Goal: Transaction & Acquisition: Purchase product/service

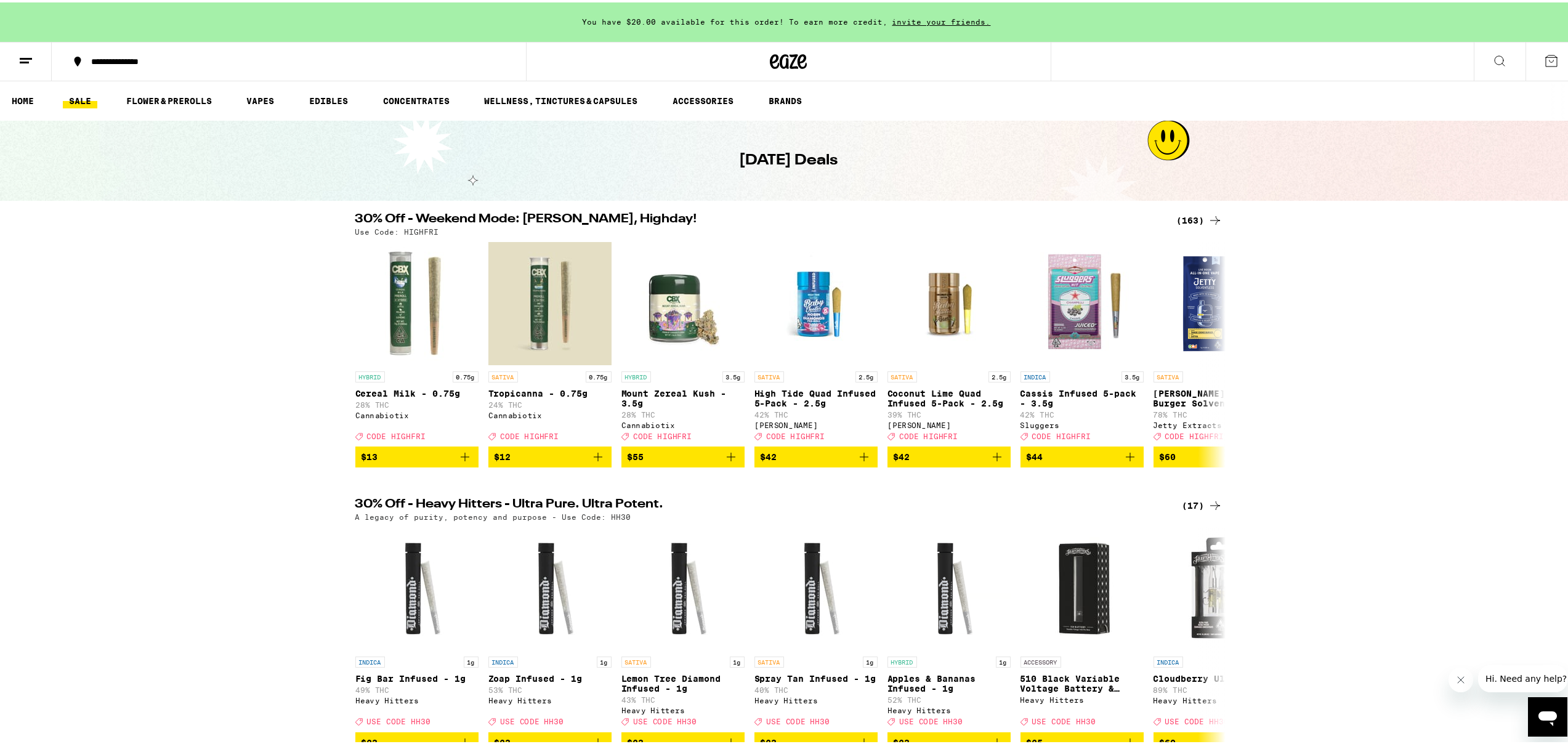
click at [21, 62] on icon at bounding box center [26, 59] width 15 height 15
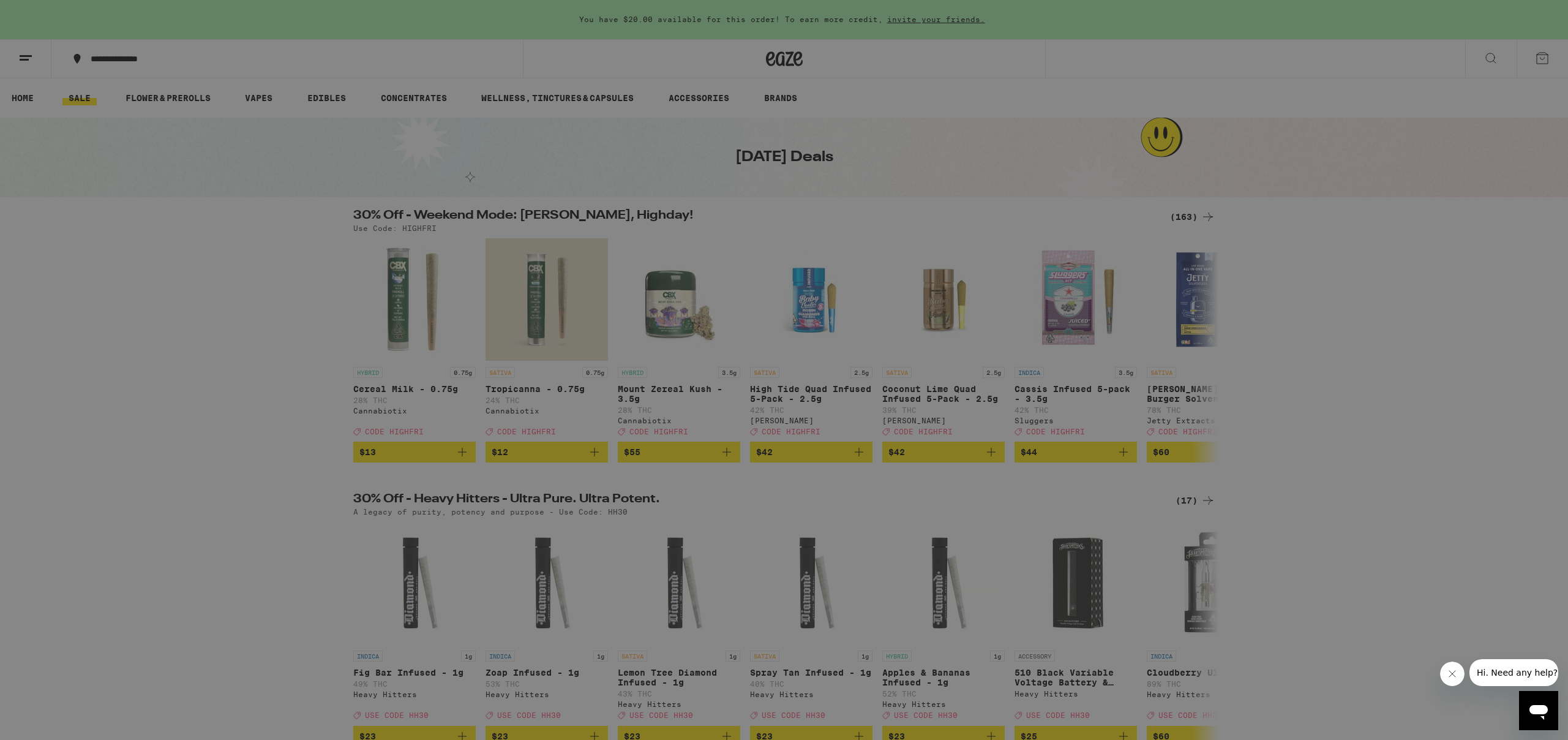
click at [101, 106] on div "Sale" at bounding box center [84, 108] width 43 height 15
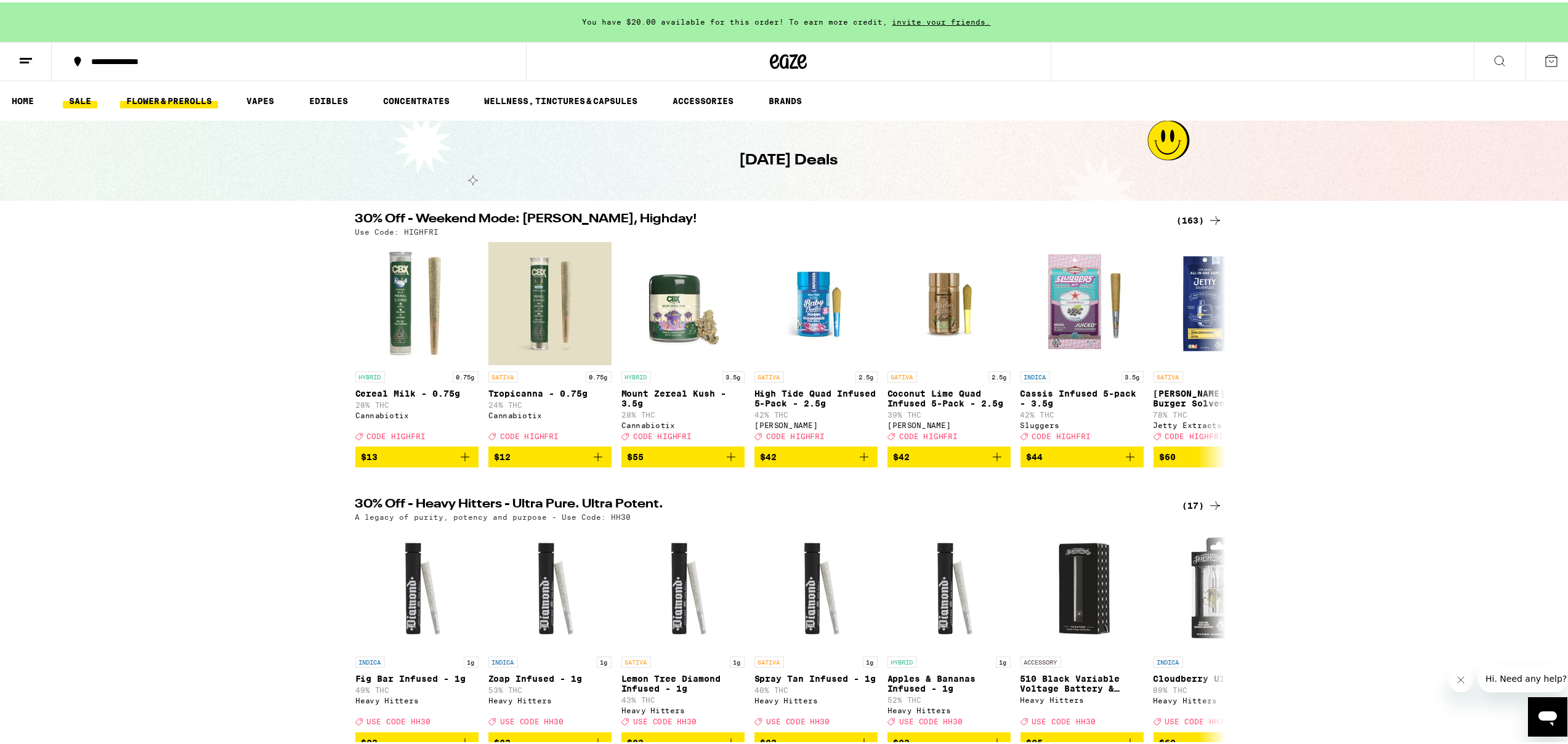
click at [172, 102] on link "FLOWER & PREROLLS" at bounding box center [169, 98] width 98 height 15
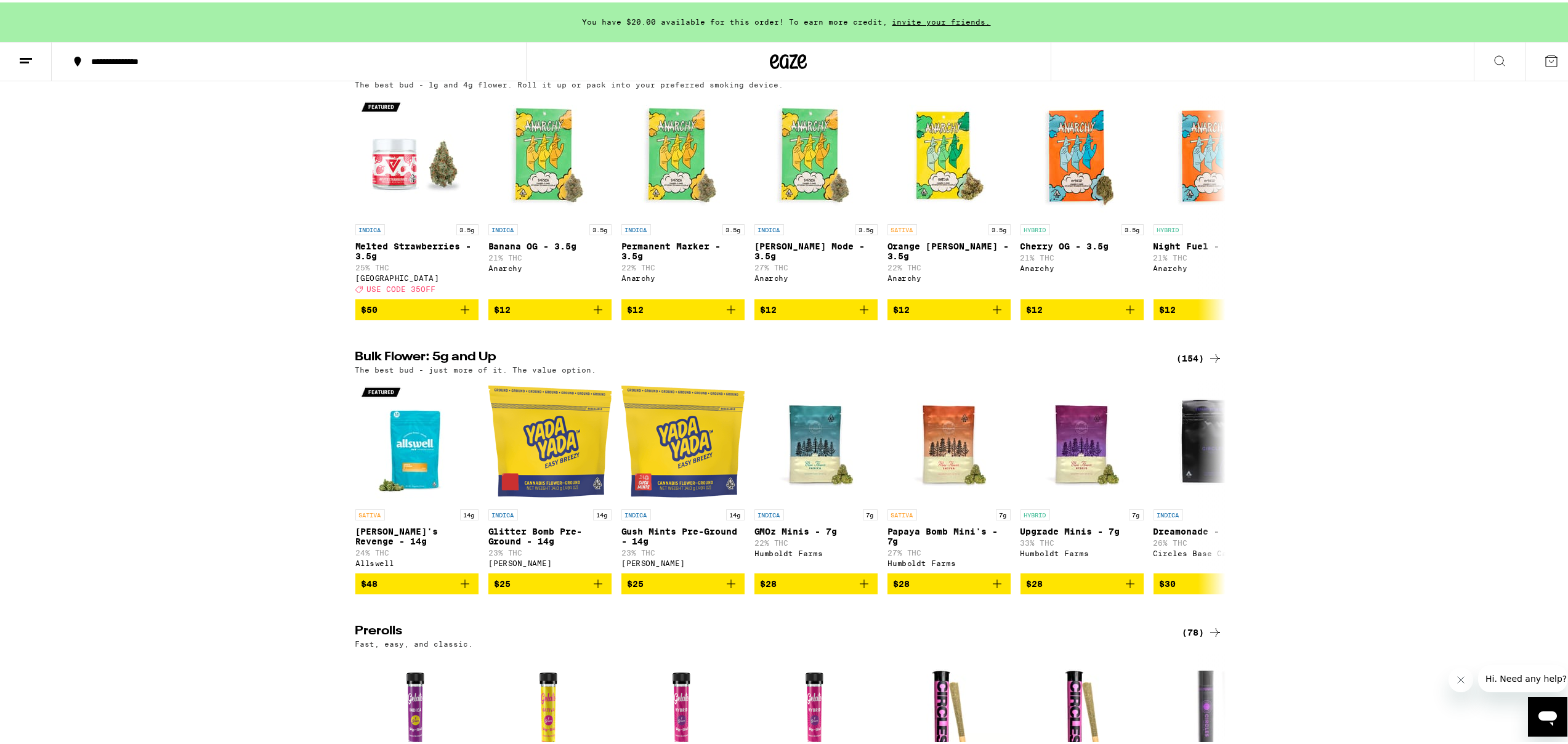
scroll to position [158, 0]
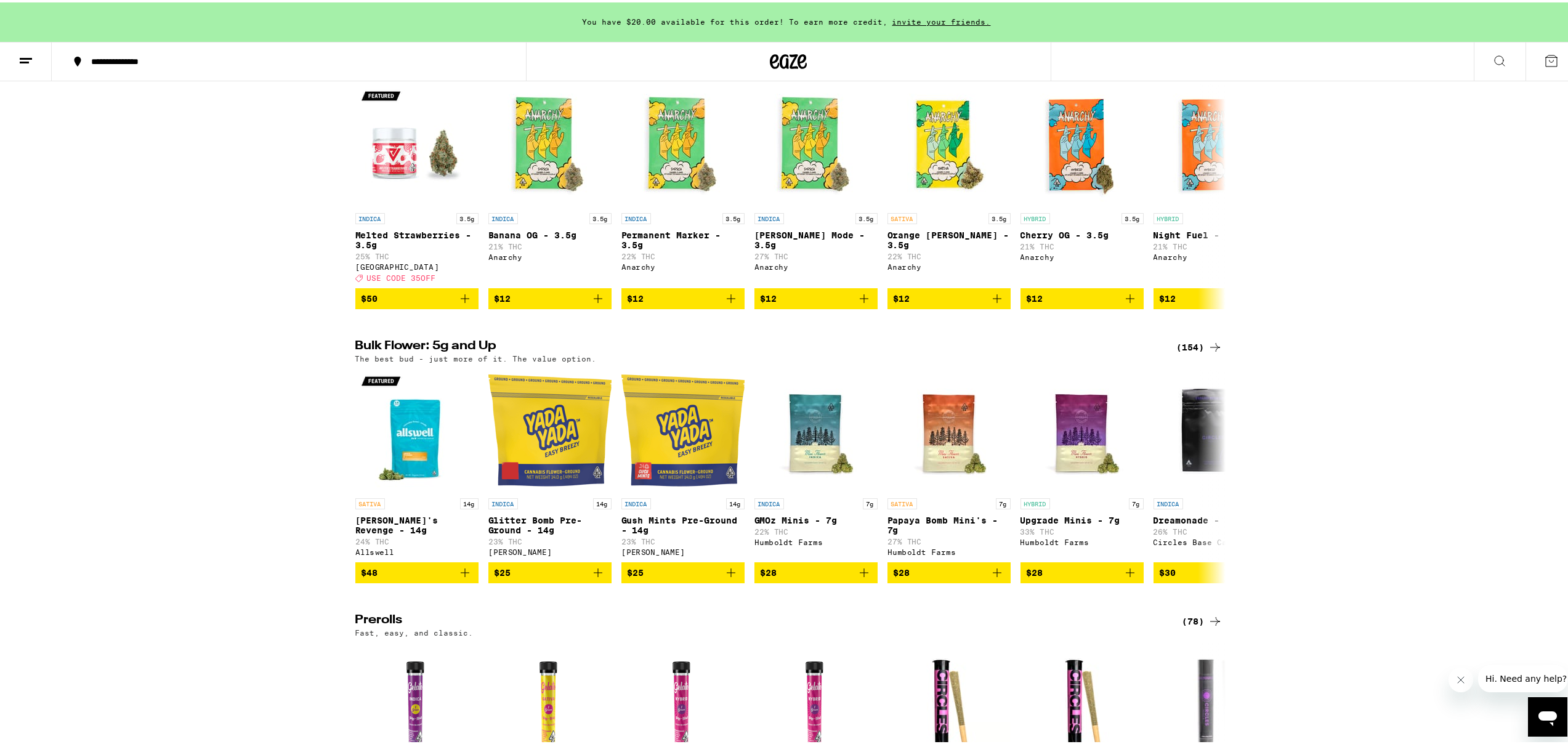
click at [1190, 353] on div "(154)" at bounding box center [1200, 345] width 45 height 15
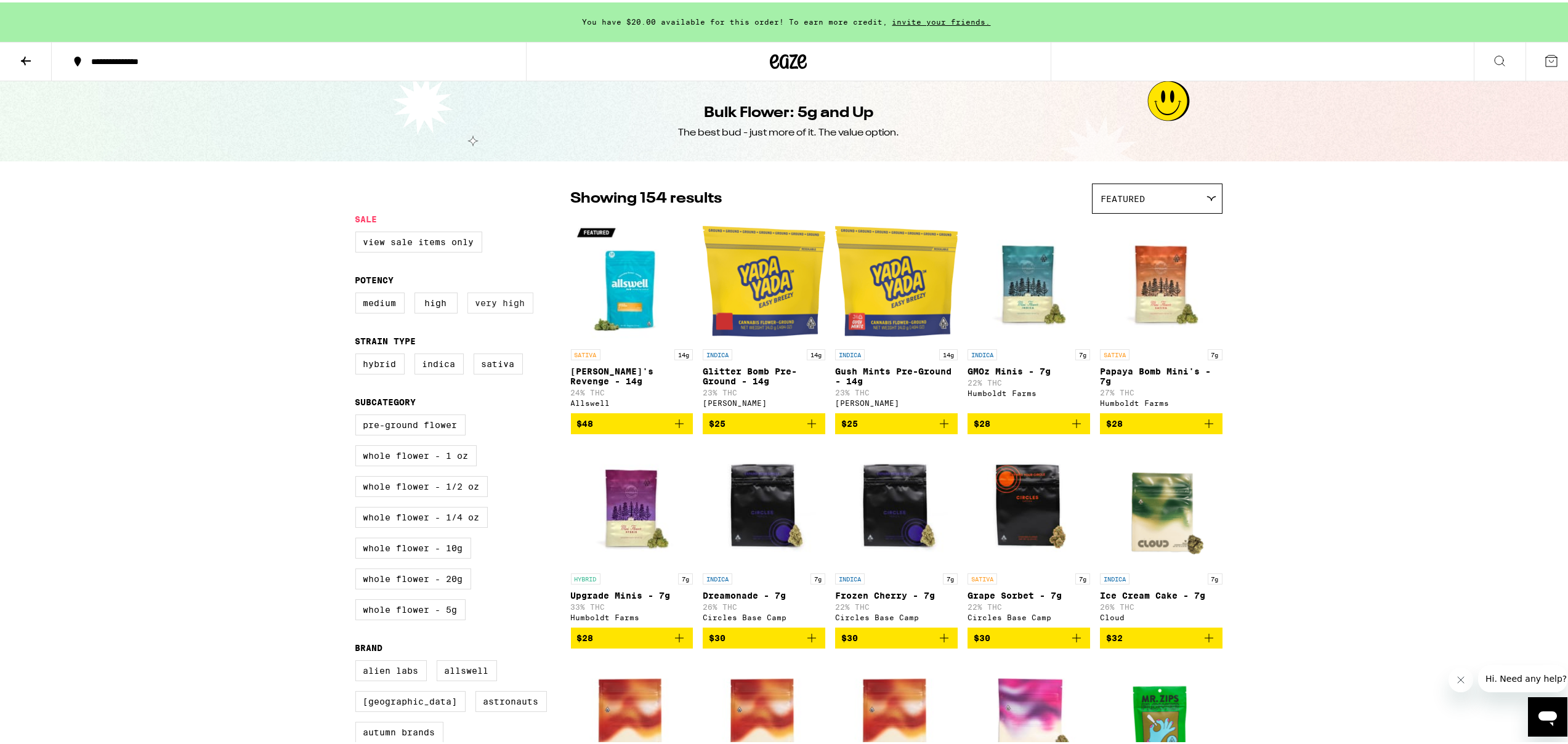
click at [499, 306] on label "Very High" at bounding box center [501, 301] width 66 height 21
click at [358, 292] on input "Very High" at bounding box center [358, 292] width 1 height 1
checkbox input "true"
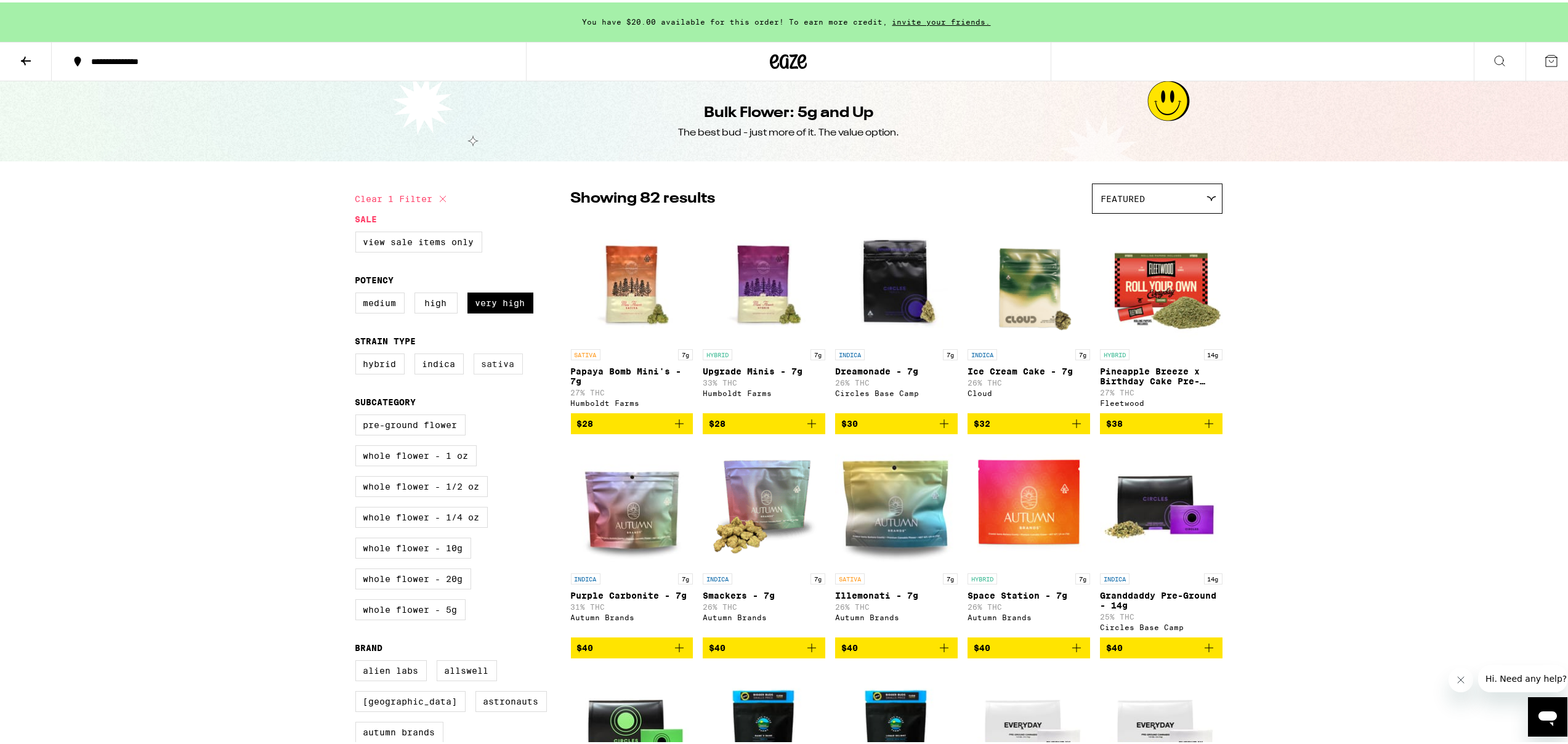
click at [489, 372] on label "Sativa" at bounding box center [498, 361] width 49 height 21
click at [358, 353] on input "Sativa" at bounding box center [358, 353] width 1 height 1
checkbox input "true"
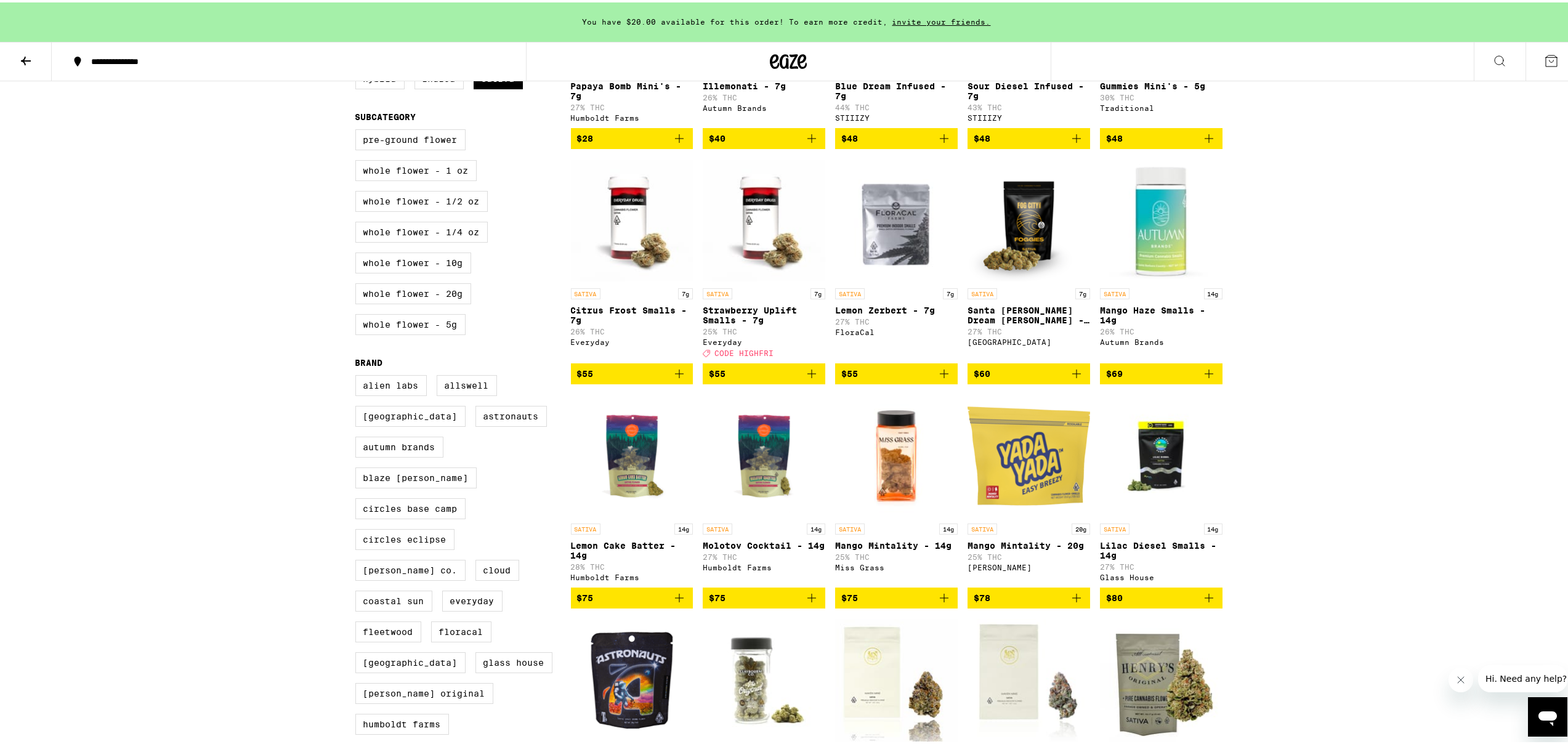
scroll to position [273, 0]
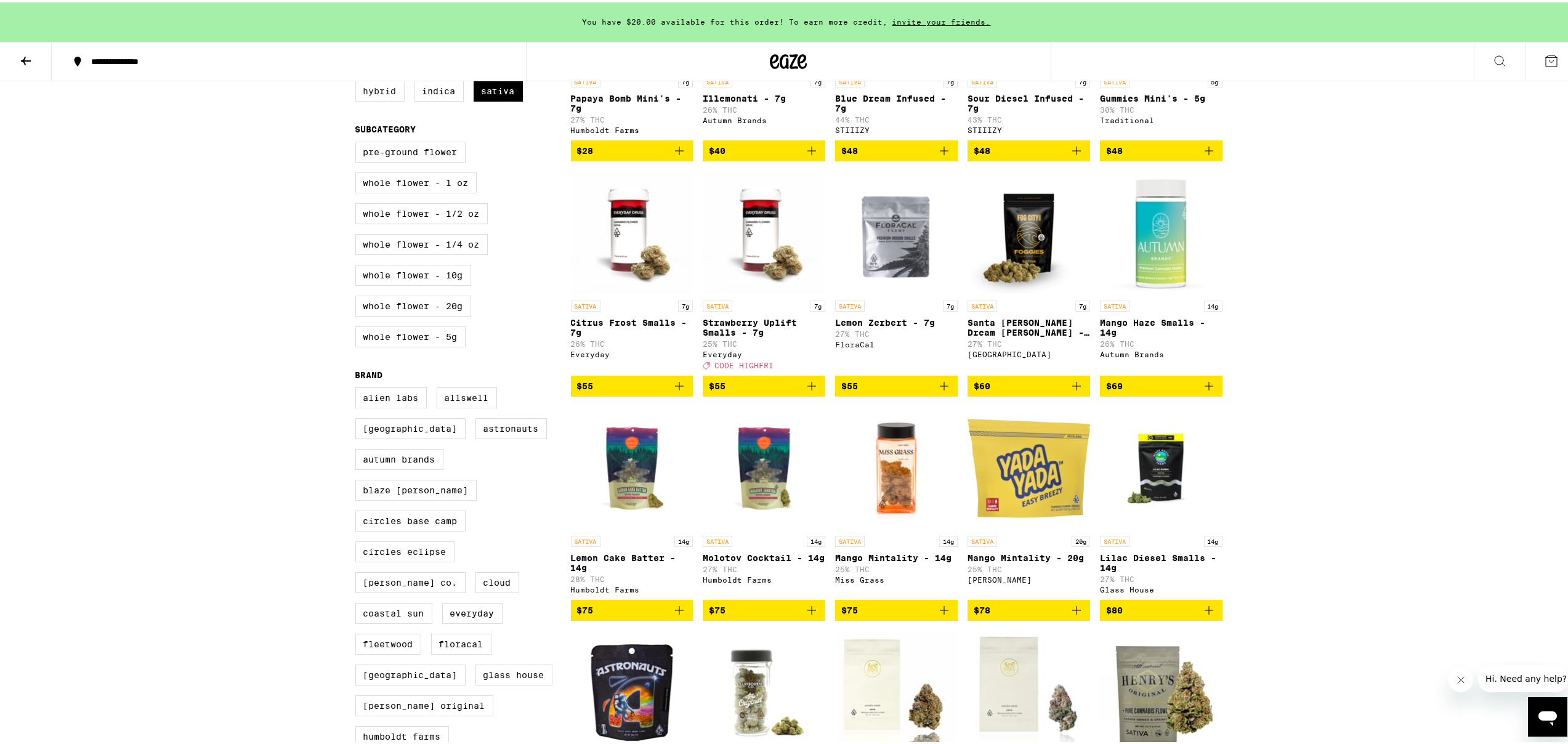
click at [372, 99] on label "Hybrid" at bounding box center [380, 89] width 49 height 21
click at [358, 81] on input "Hybrid" at bounding box center [358, 80] width 1 height 1
checkbox input "true"
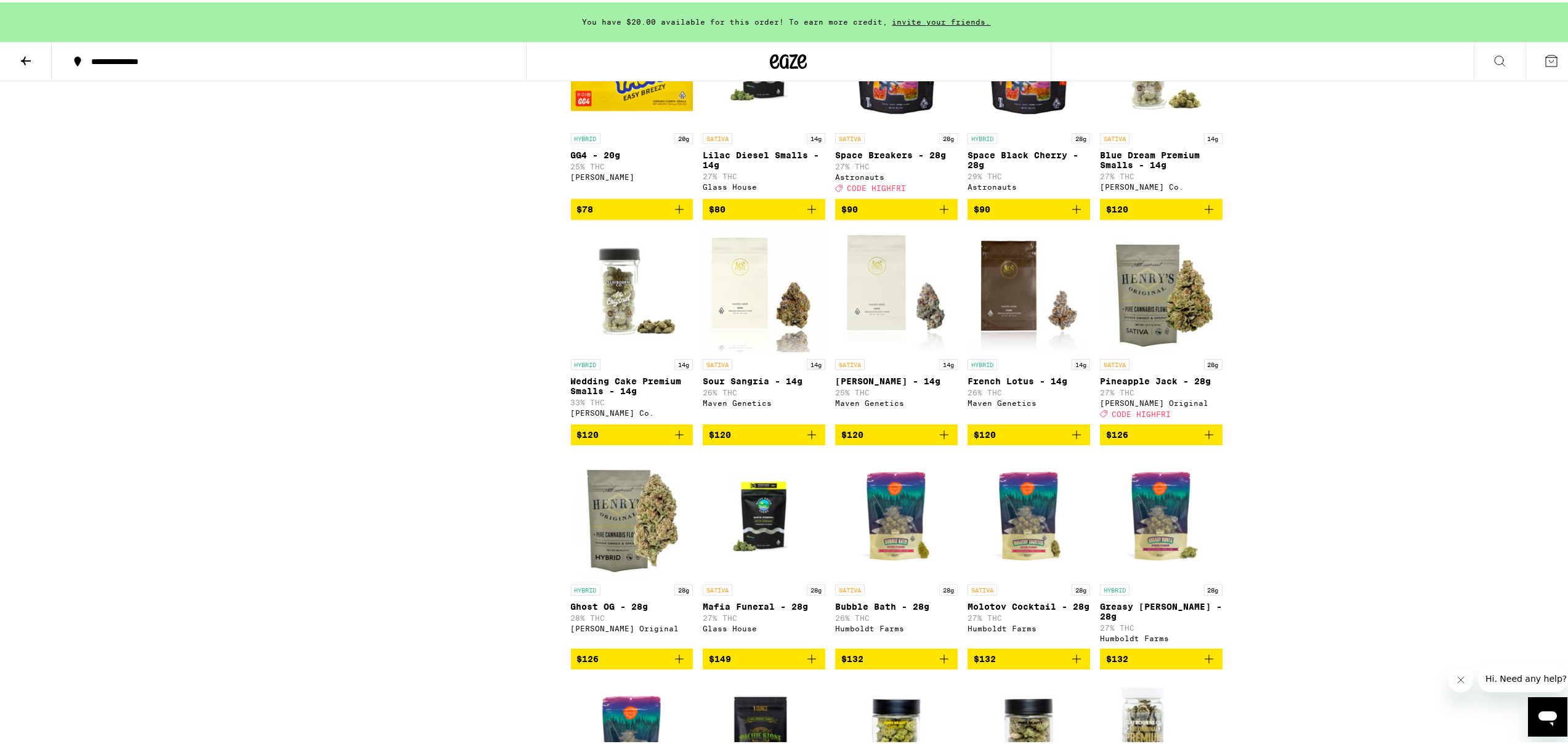
scroll to position [1572, 0]
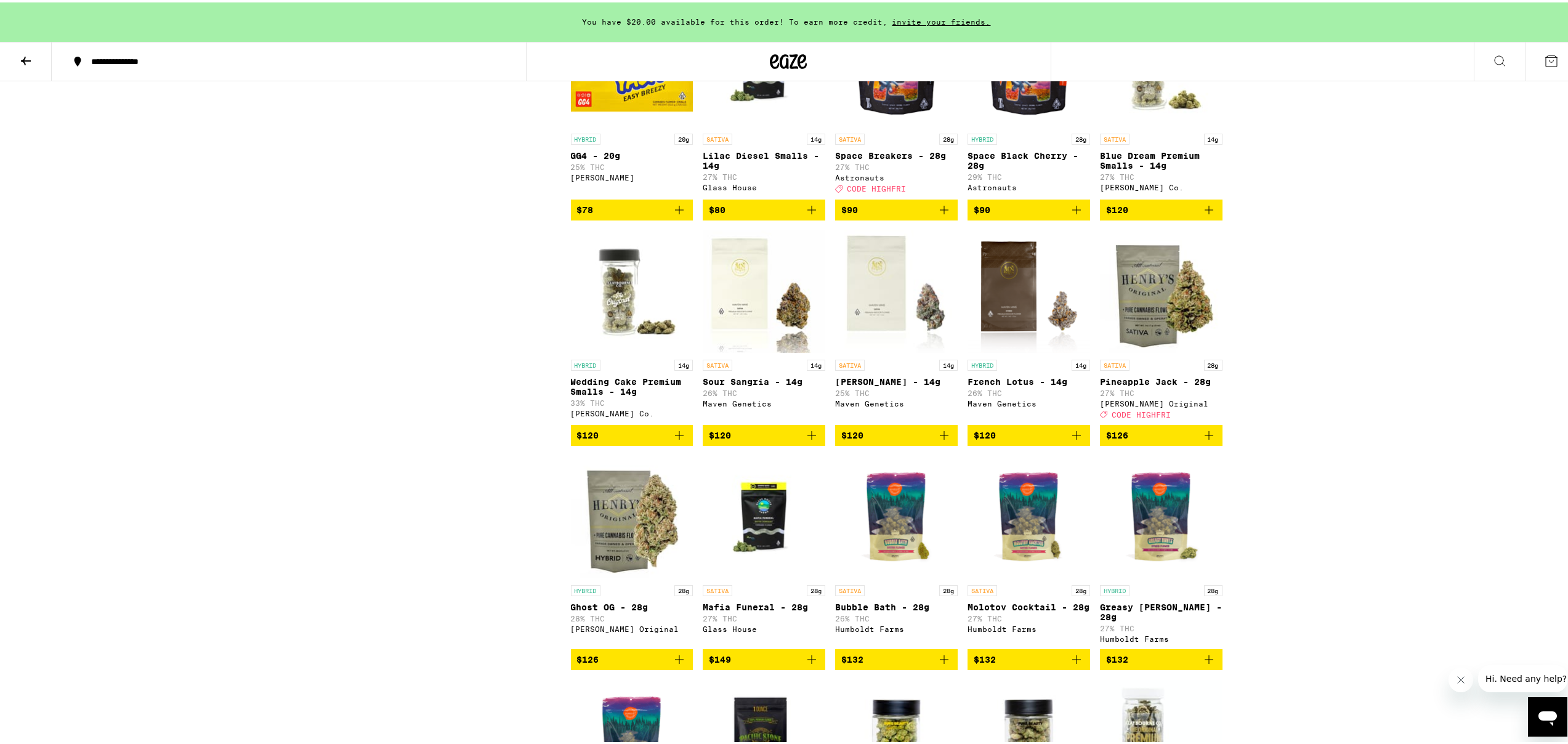
click at [1144, 350] on img "Open page for Pineapple Jack - 28g from Henry's Original" at bounding box center [1161, 290] width 122 height 123
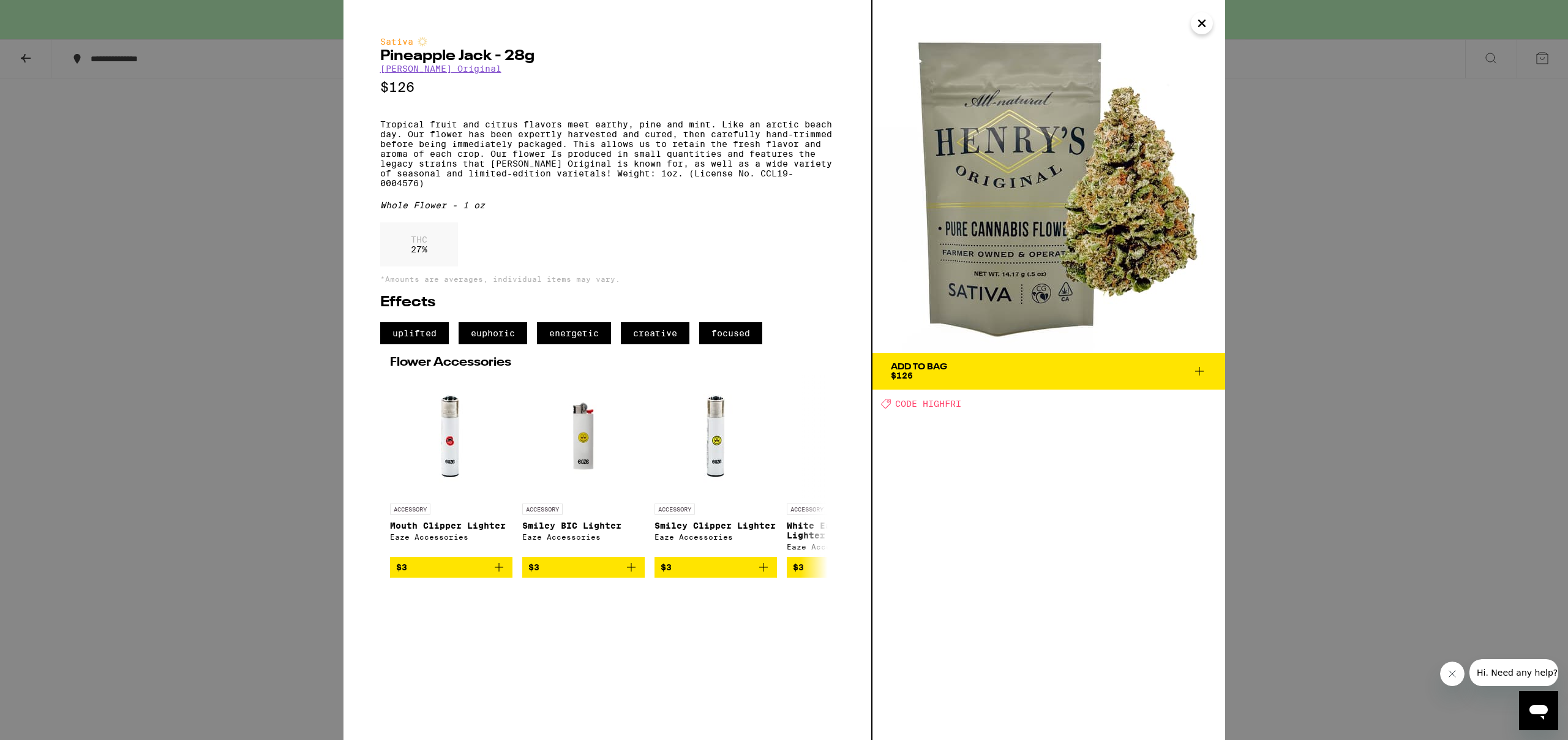
click at [1206, 25] on icon "Close" at bounding box center [1202, 23] width 15 height 18
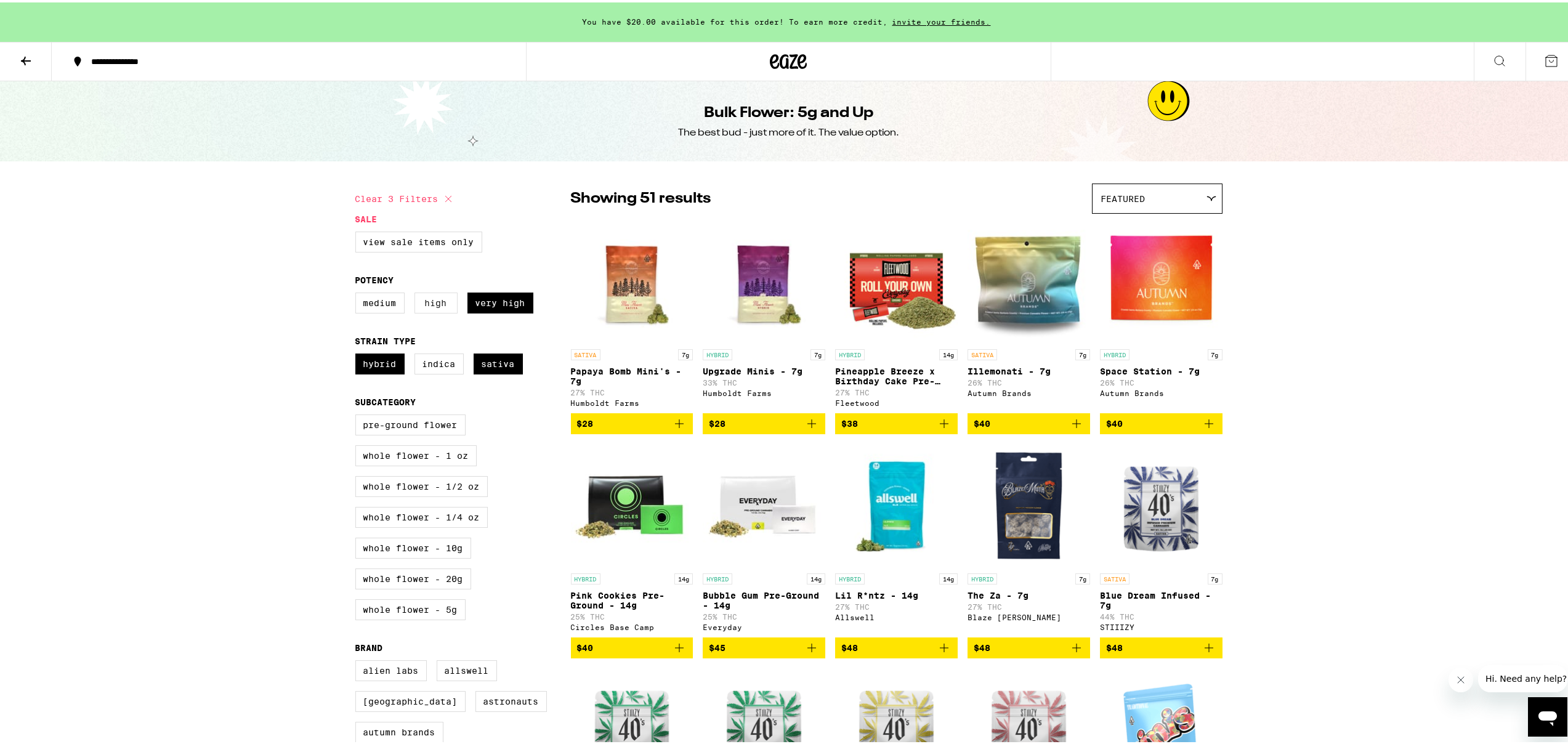
click at [430, 302] on label "High" at bounding box center [436, 301] width 43 height 21
click at [358, 292] on input "High" at bounding box center [358, 292] width 1 height 1
checkbox input "true"
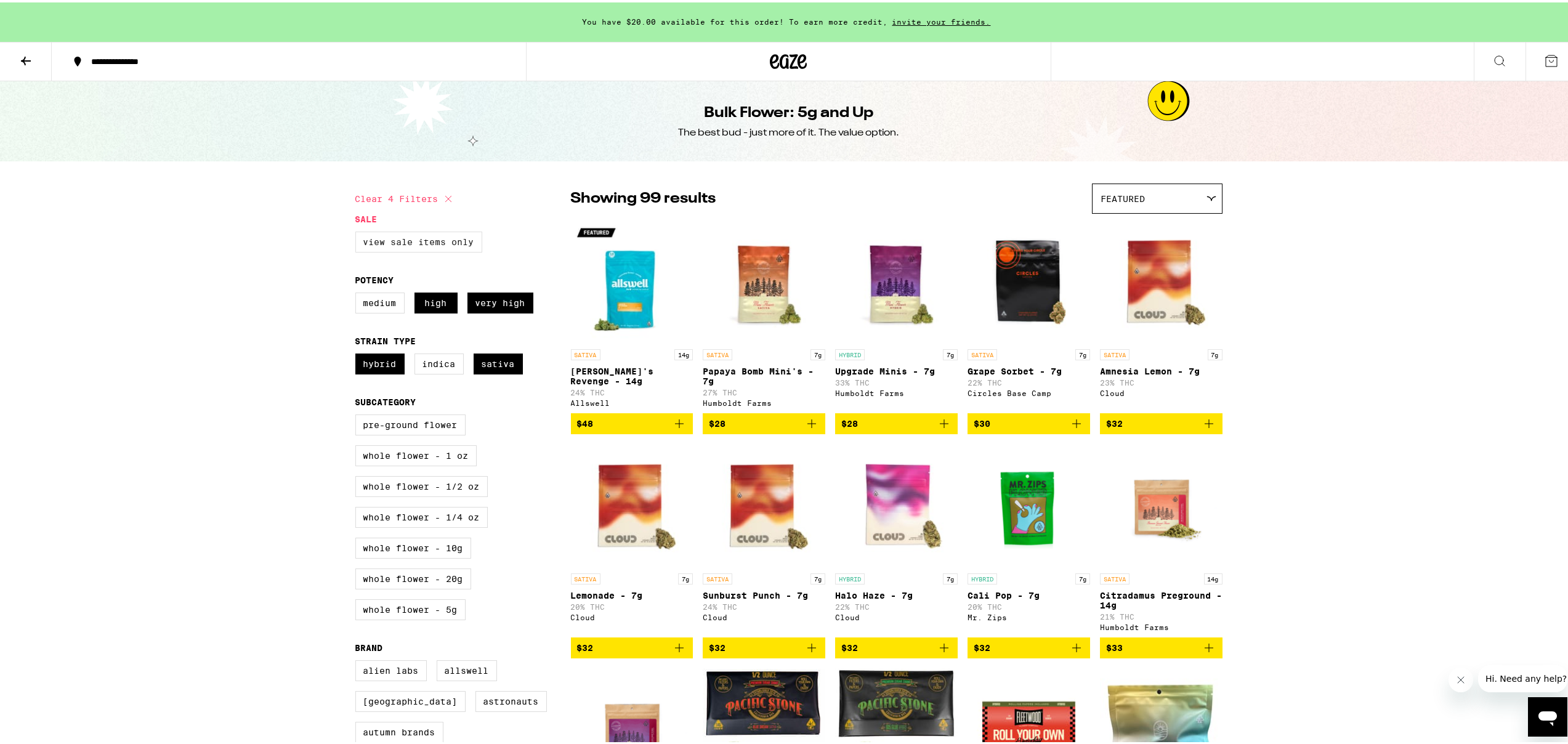
click at [431, 244] on label "View Sale Items Only" at bounding box center [419, 240] width 127 height 21
click at [358, 232] on input "View Sale Items Only" at bounding box center [358, 231] width 1 height 1
checkbox input "true"
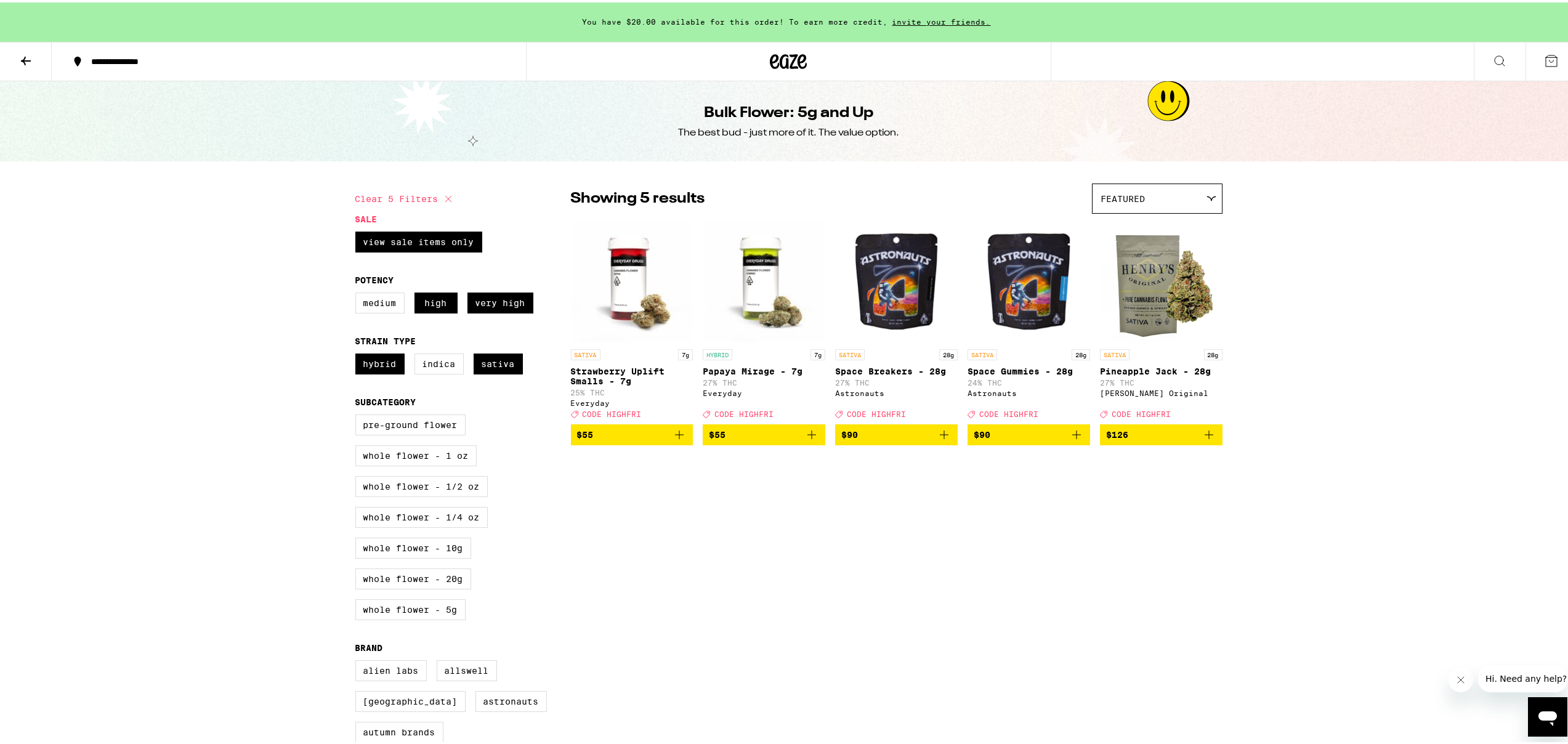
click at [1205, 437] on icon "Add to bag" at bounding box center [1210, 432] width 9 height 9
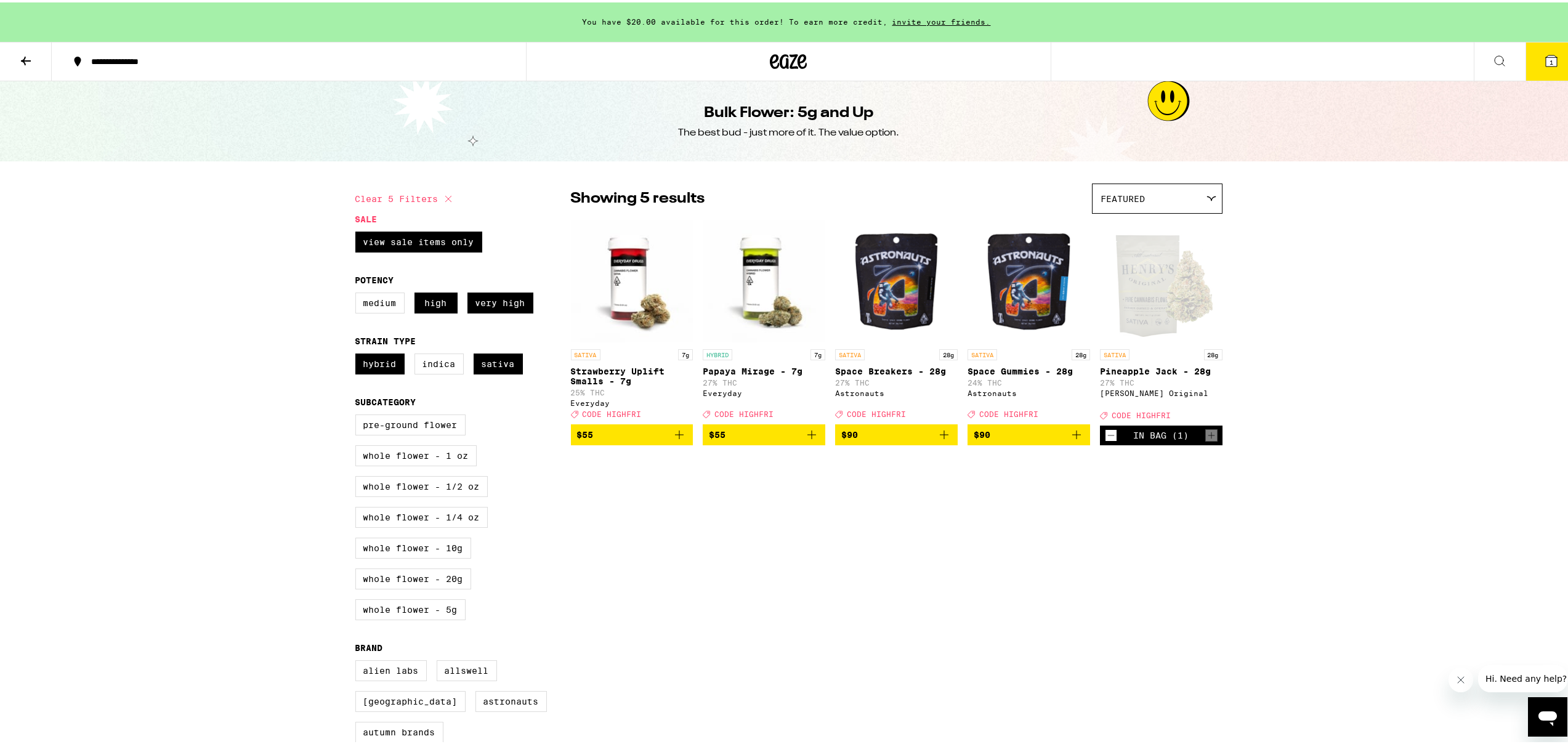
click at [1547, 63] on icon at bounding box center [1551, 58] width 11 height 11
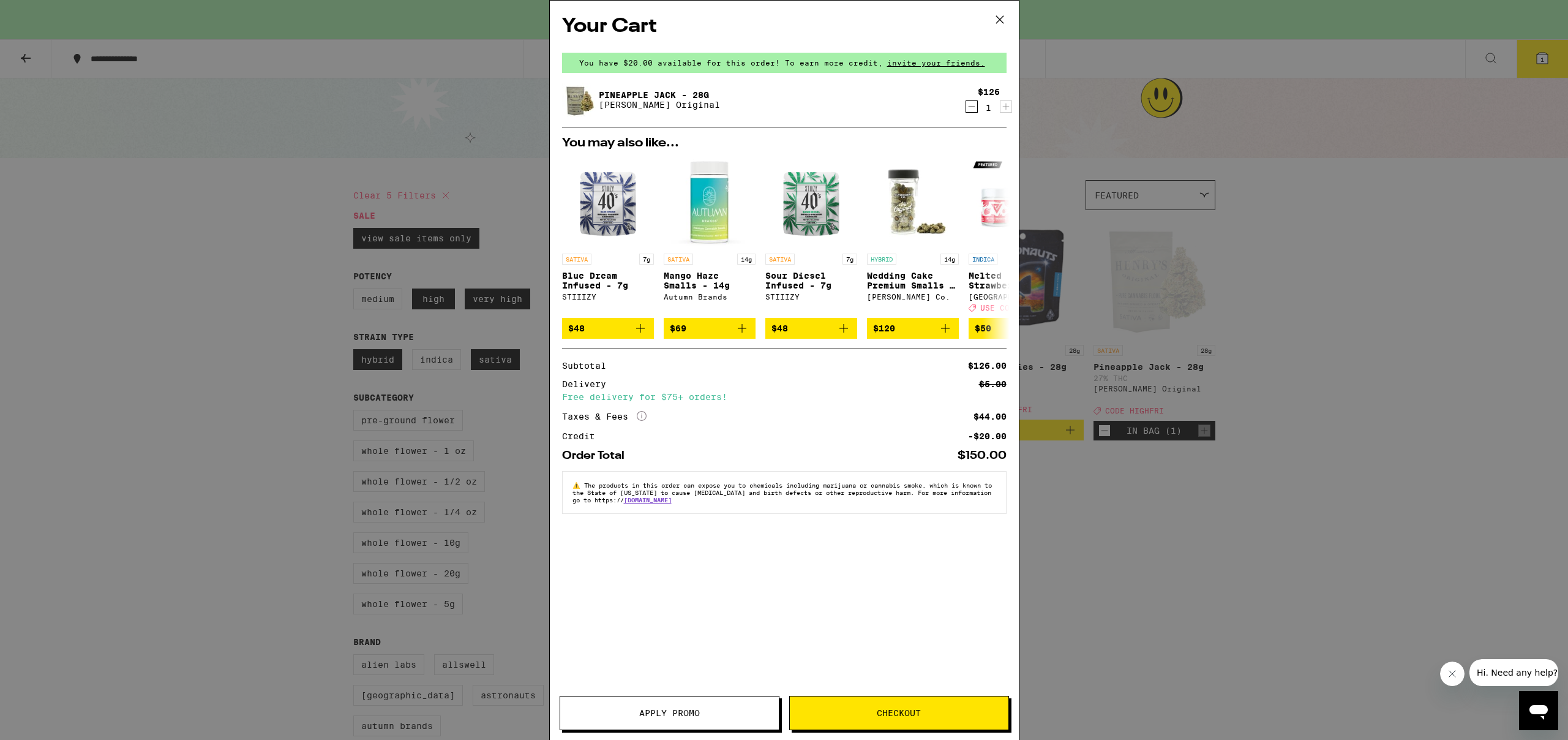
click at [699, 709] on span "Apply Promo" at bounding box center [669, 713] width 60 height 9
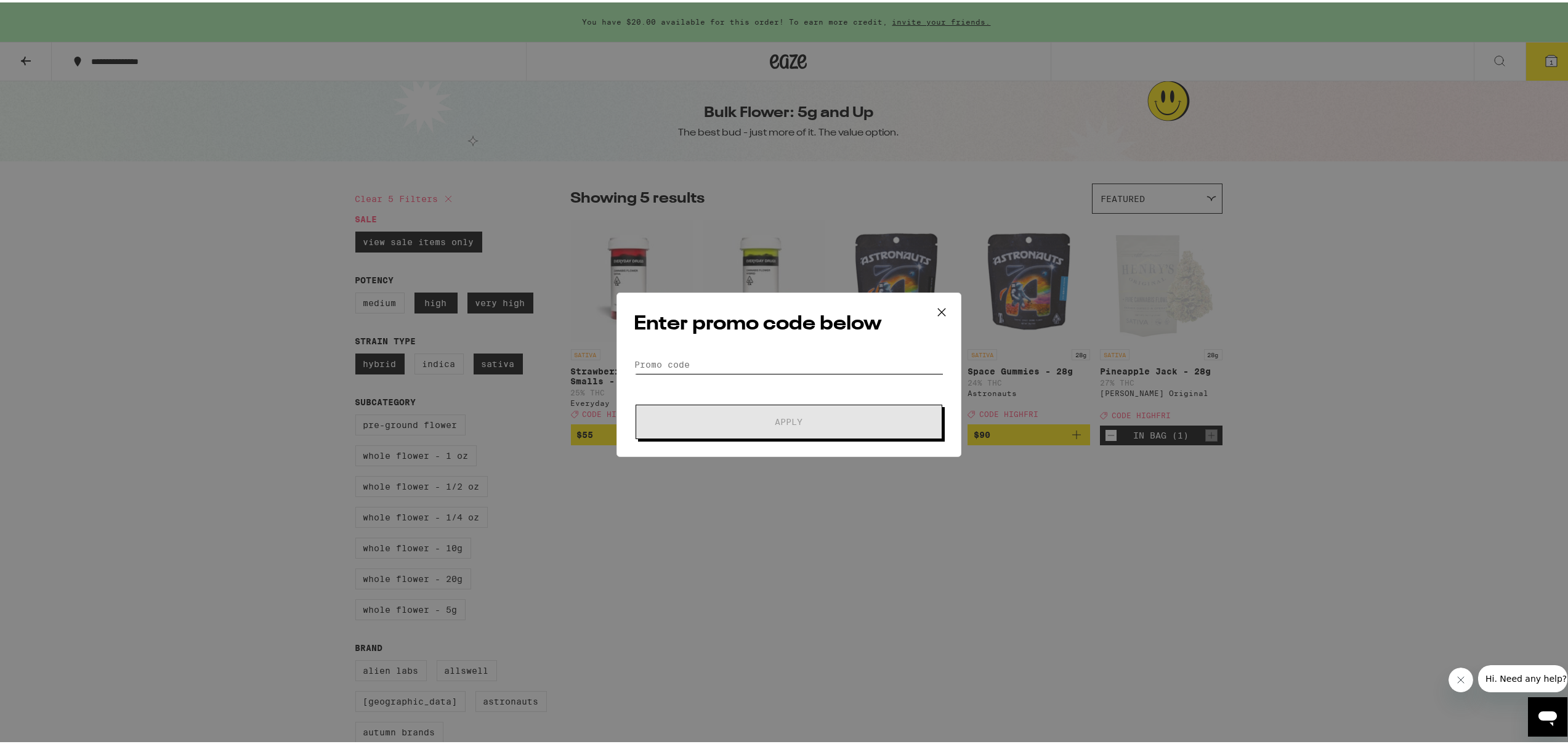
click at [657, 366] on input "Promo Code" at bounding box center [789, 361] width 309 height 18
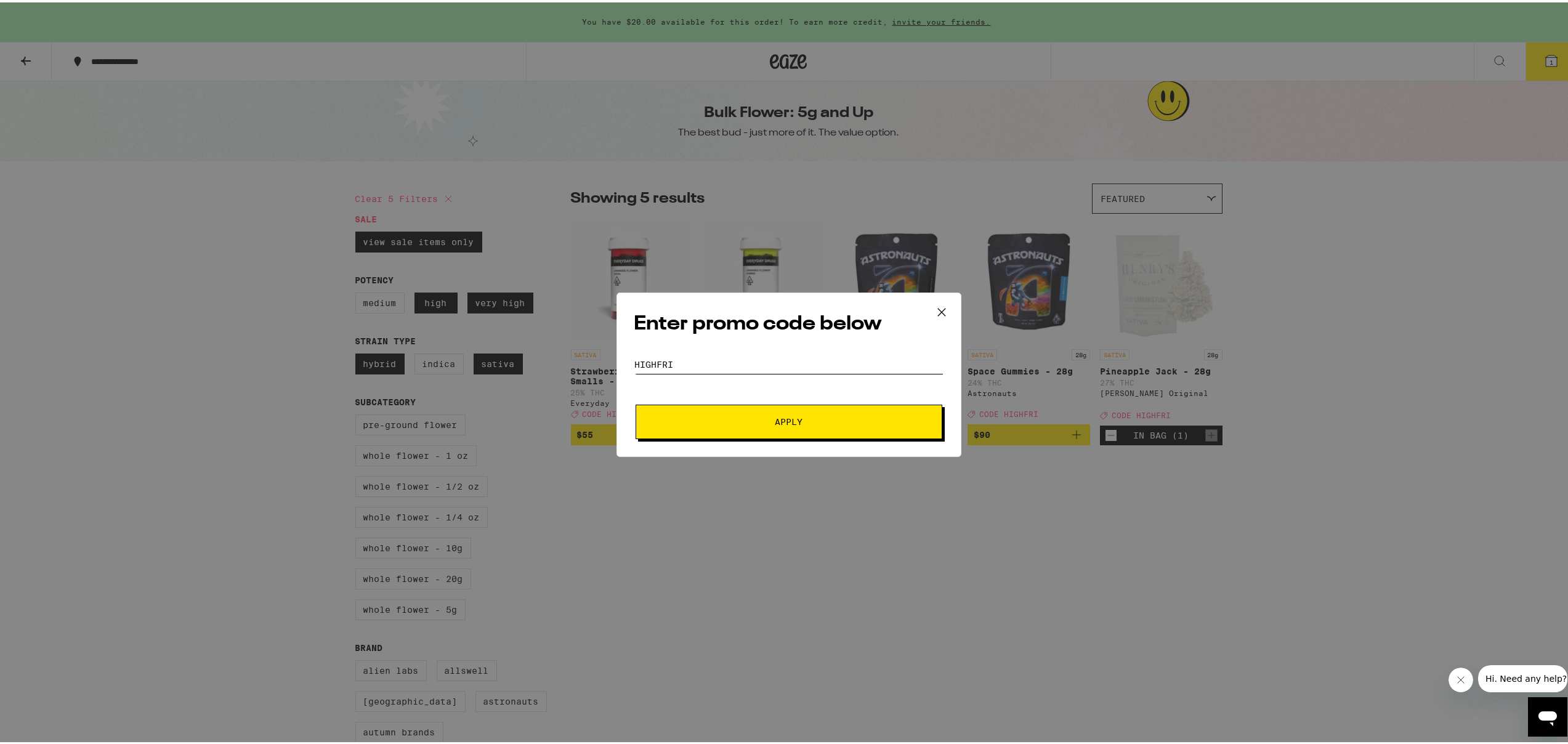
type input "HIGHFRI"
click at [801, 425] on button "Apply" at bounding box center [789, 419] width 306 height 34
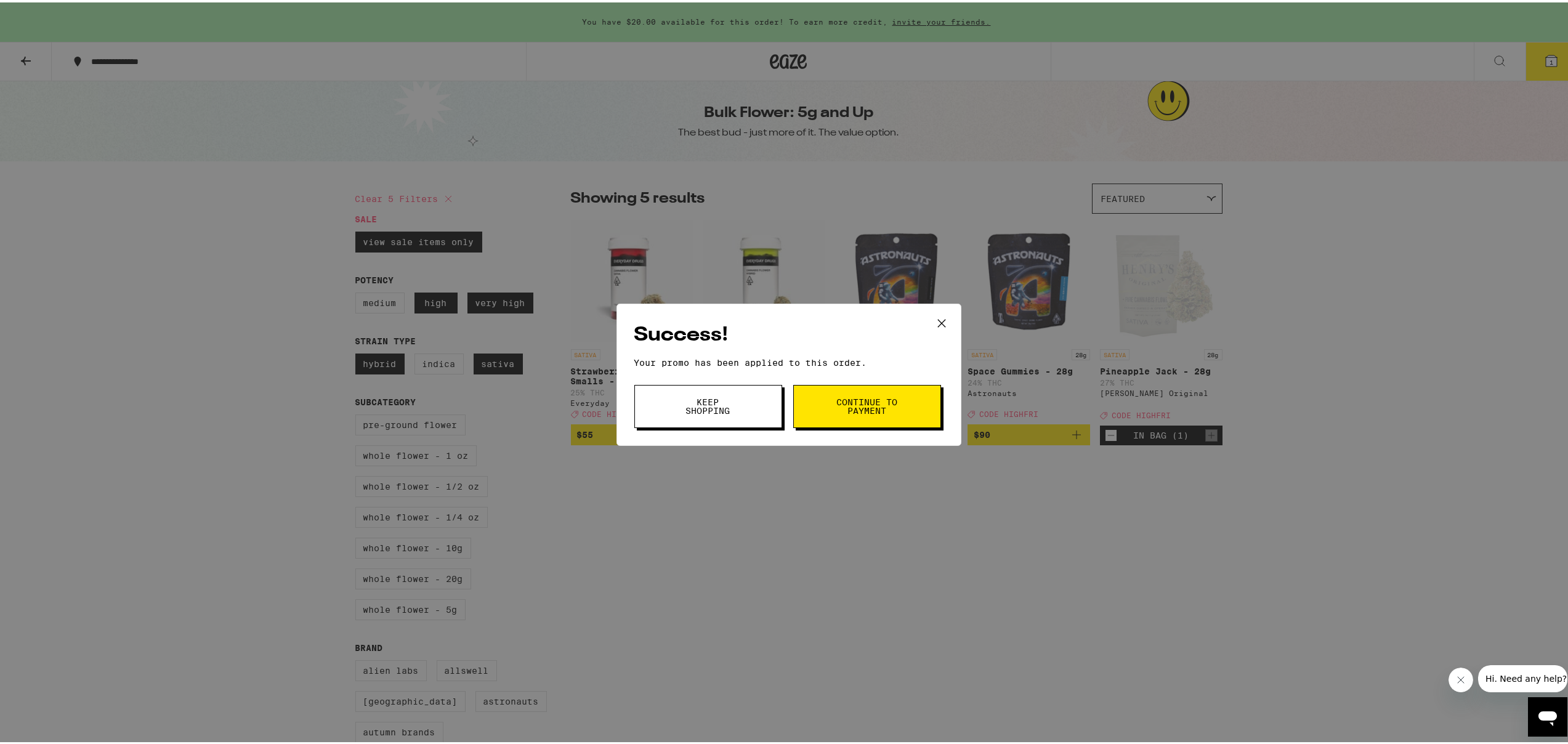
click at [842, 397] on span "Continue to payment" at bounding box center [867, 404] width 63 height 18
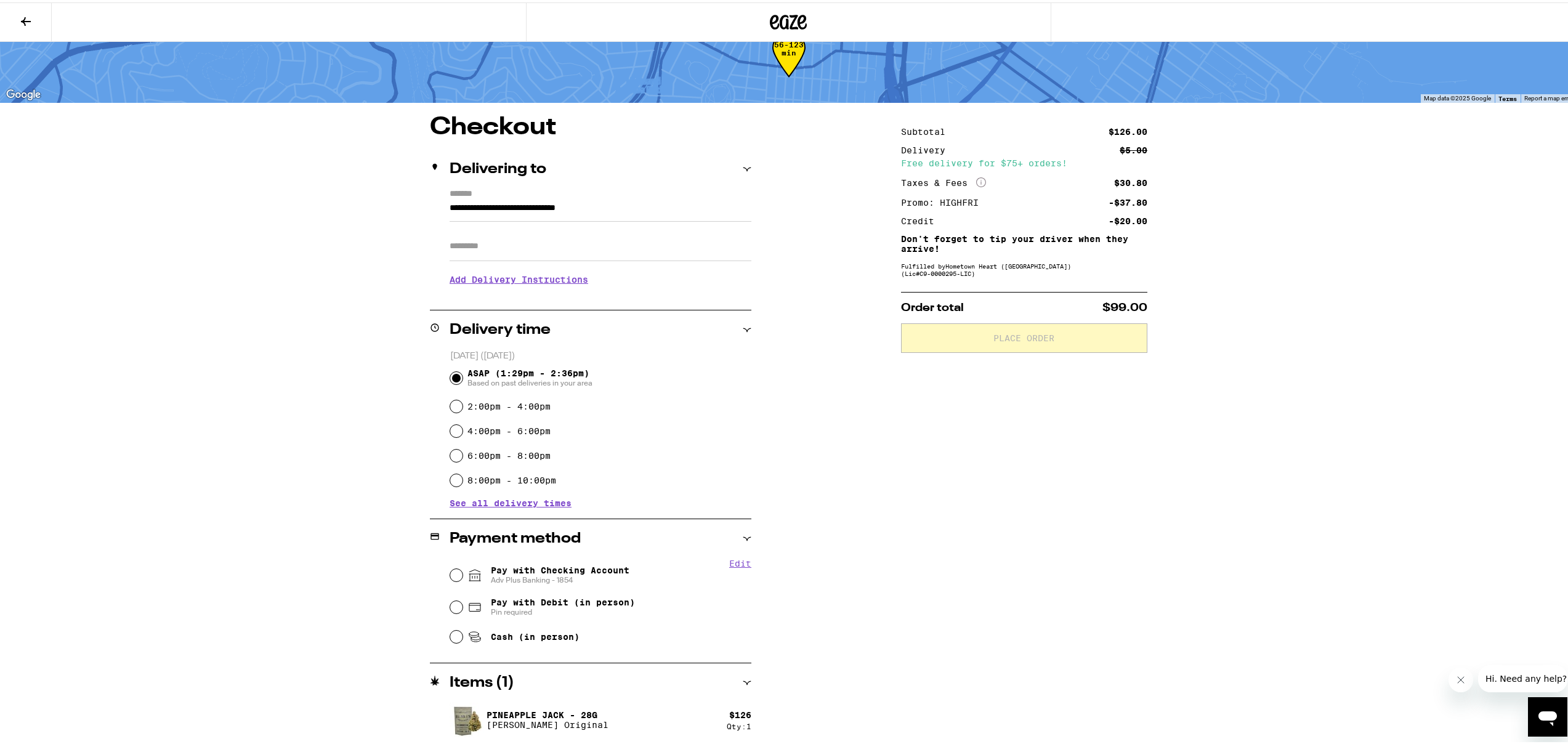
scroll to position [37, 0]
click at [518, 243] on input "Apt/Suite" at bounding box center [600, 243] width 302 height 29
type input "*"
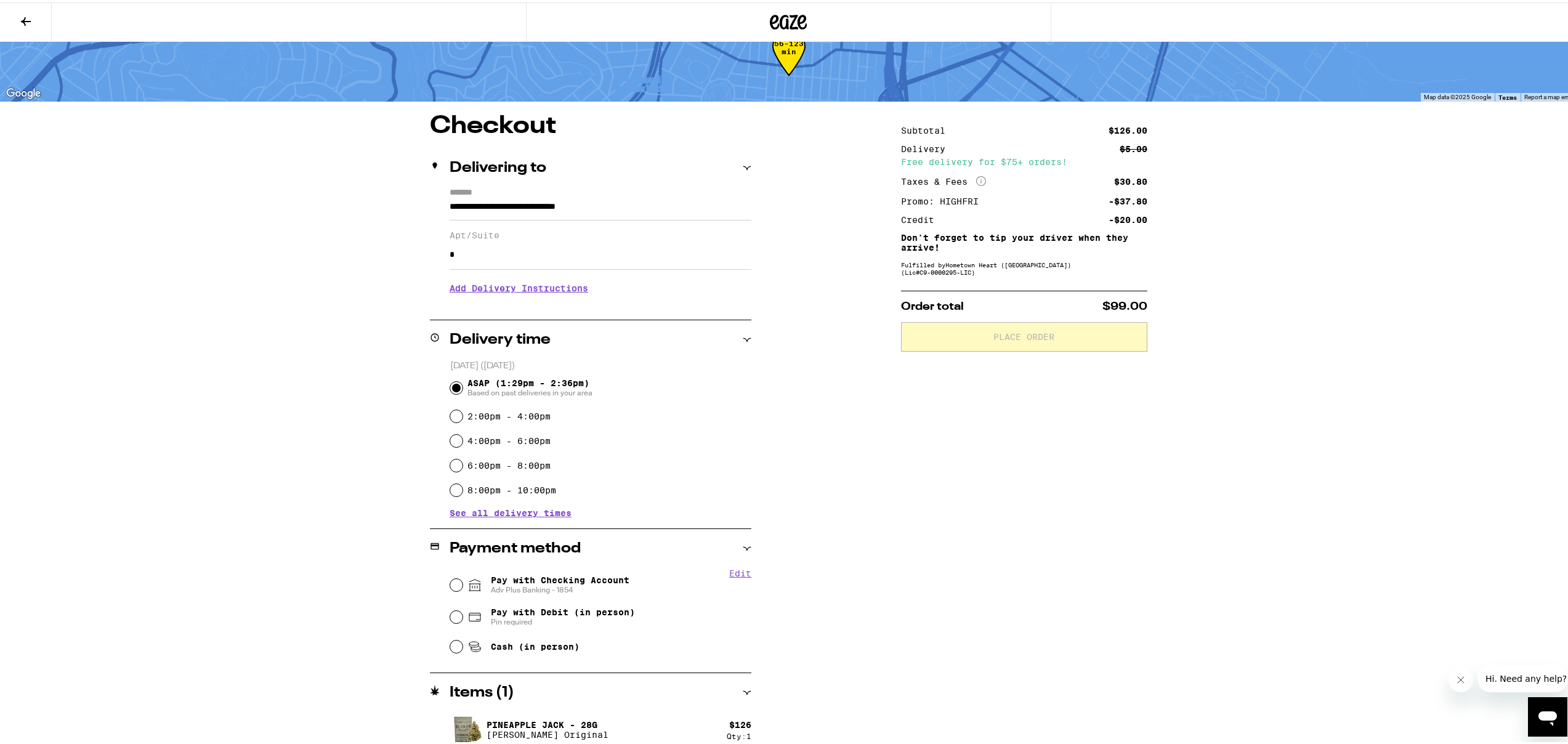
click at [521, 290] on h3 "Add Delivery Instructions" at bounding box center [600, 286] width 302 height 29
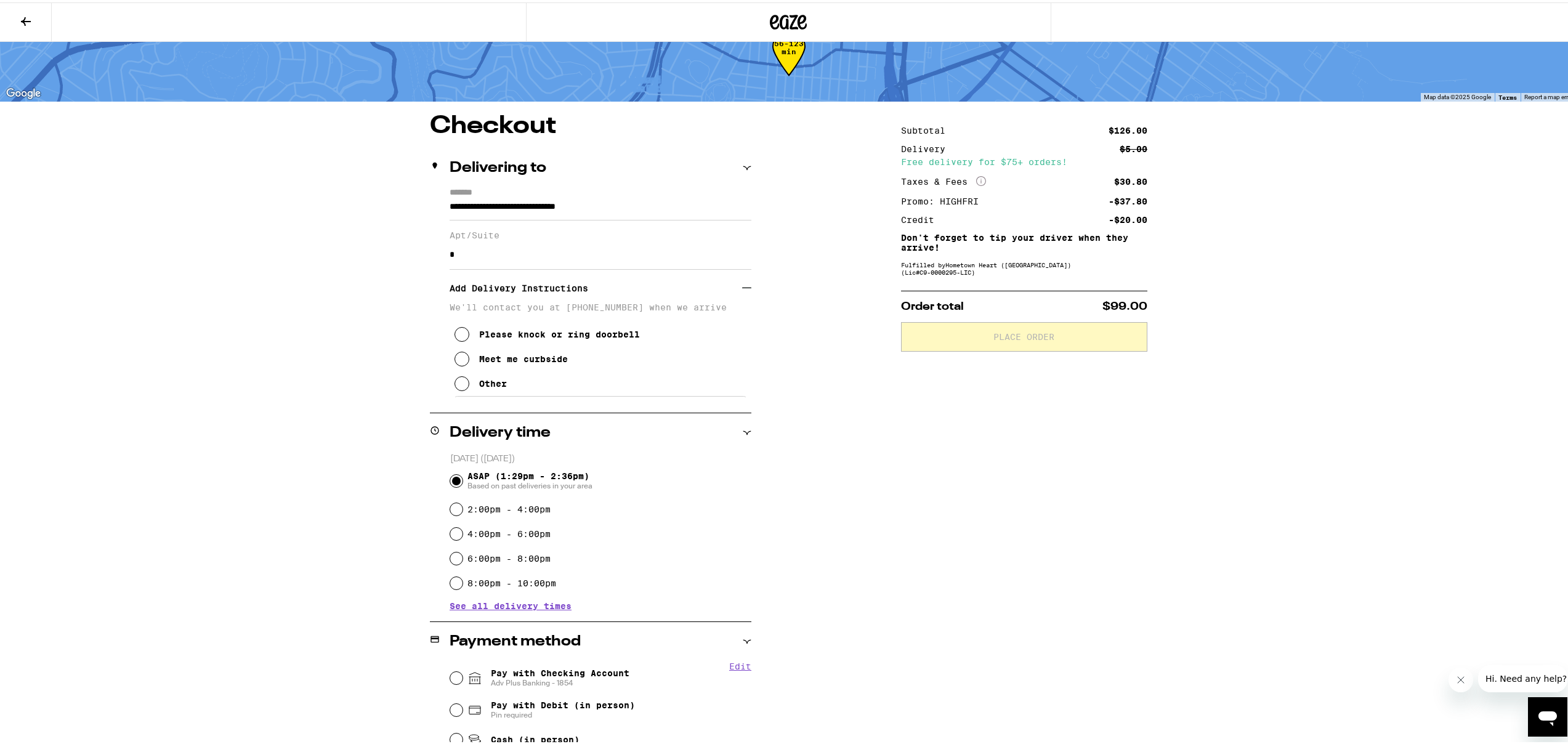
click at [459, 362] on icon at bounding box center [462, 356] width 15 height 15
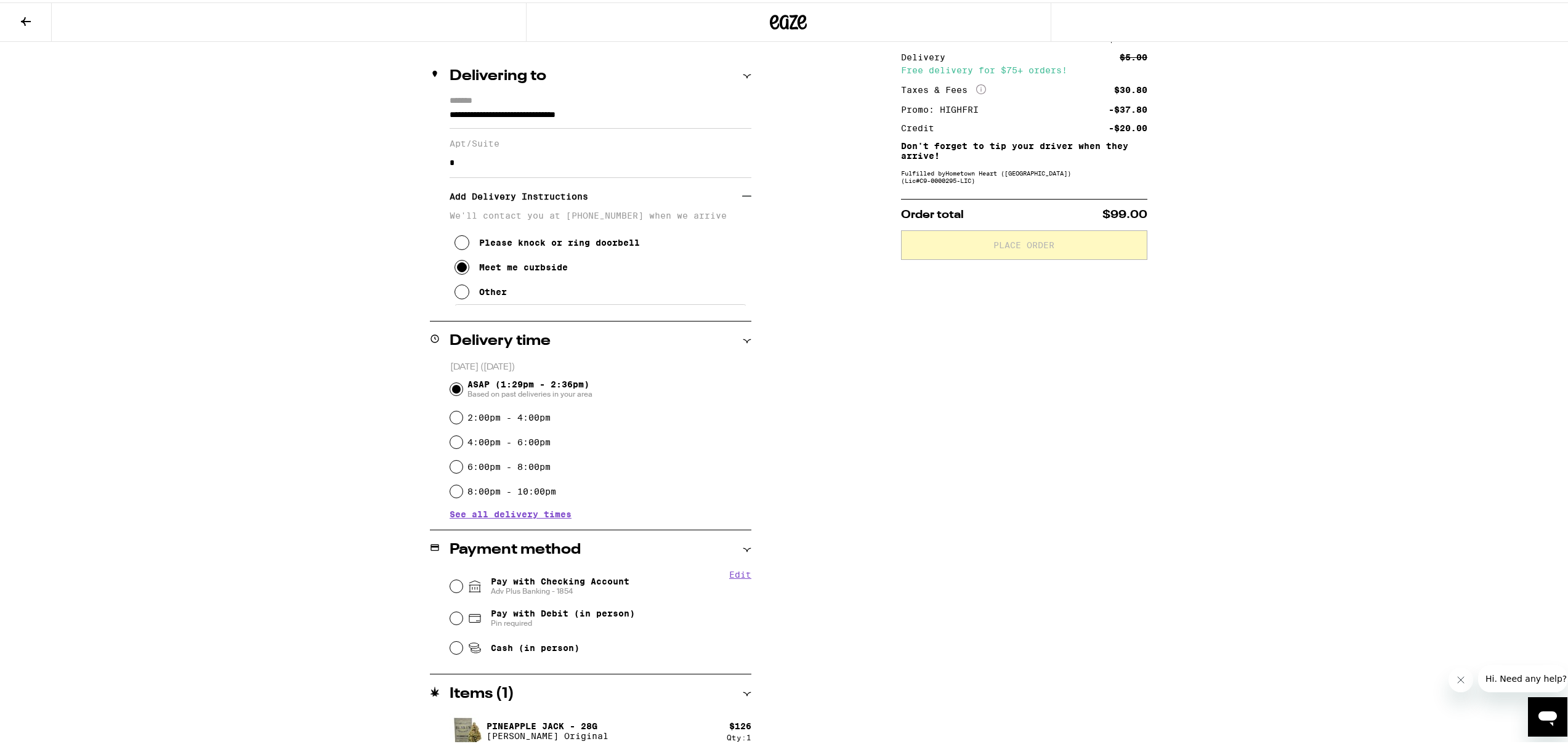
scroll to position [141, 0]
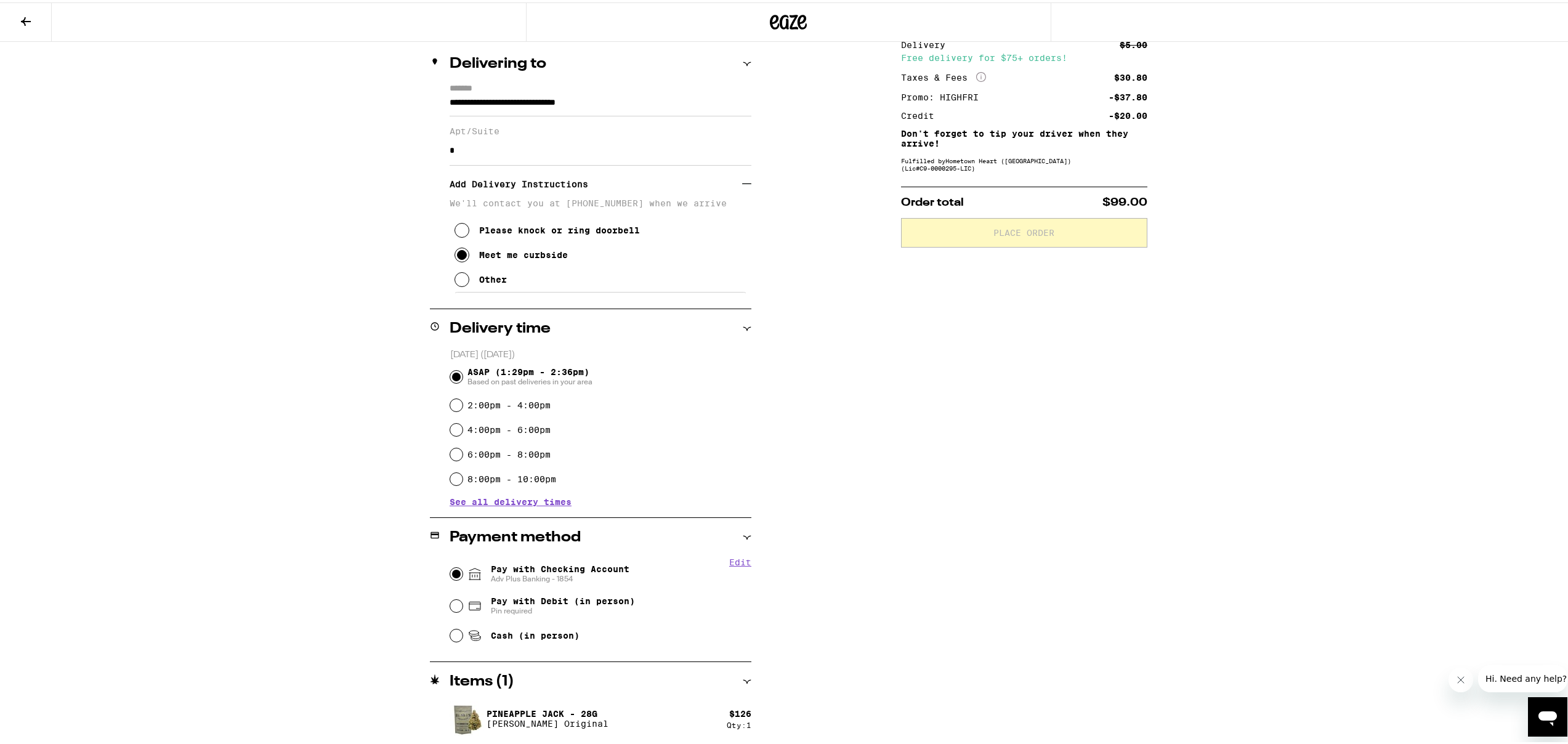
click at [450, 570] on input "Pay with Checking Account Adv Plus Banking - 1854" at bounding box center [456, 571] width 12 height 12
radio input "true"
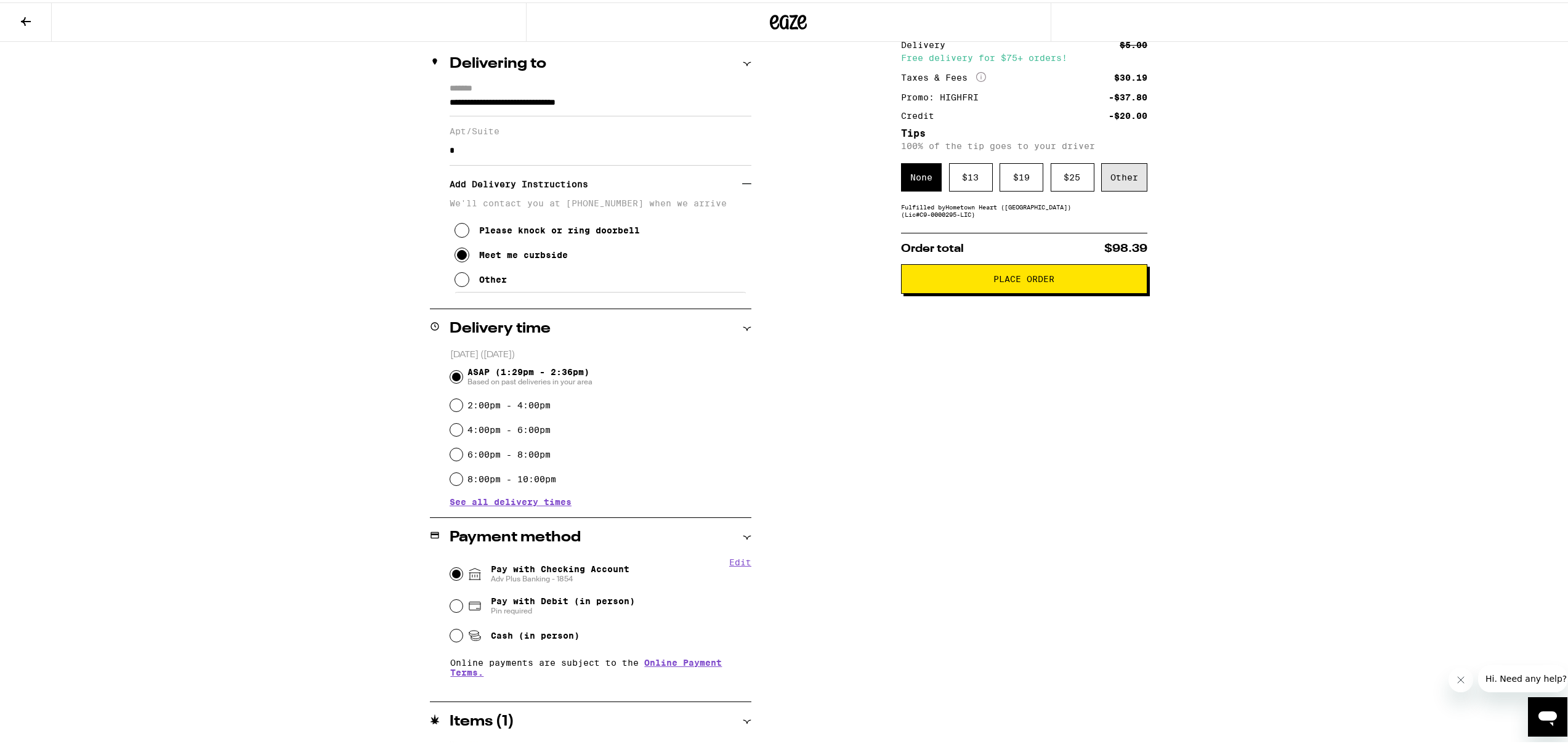
click at [1127, 175] on div "Other" at bounding box center [1124, 174] width 46 height 29
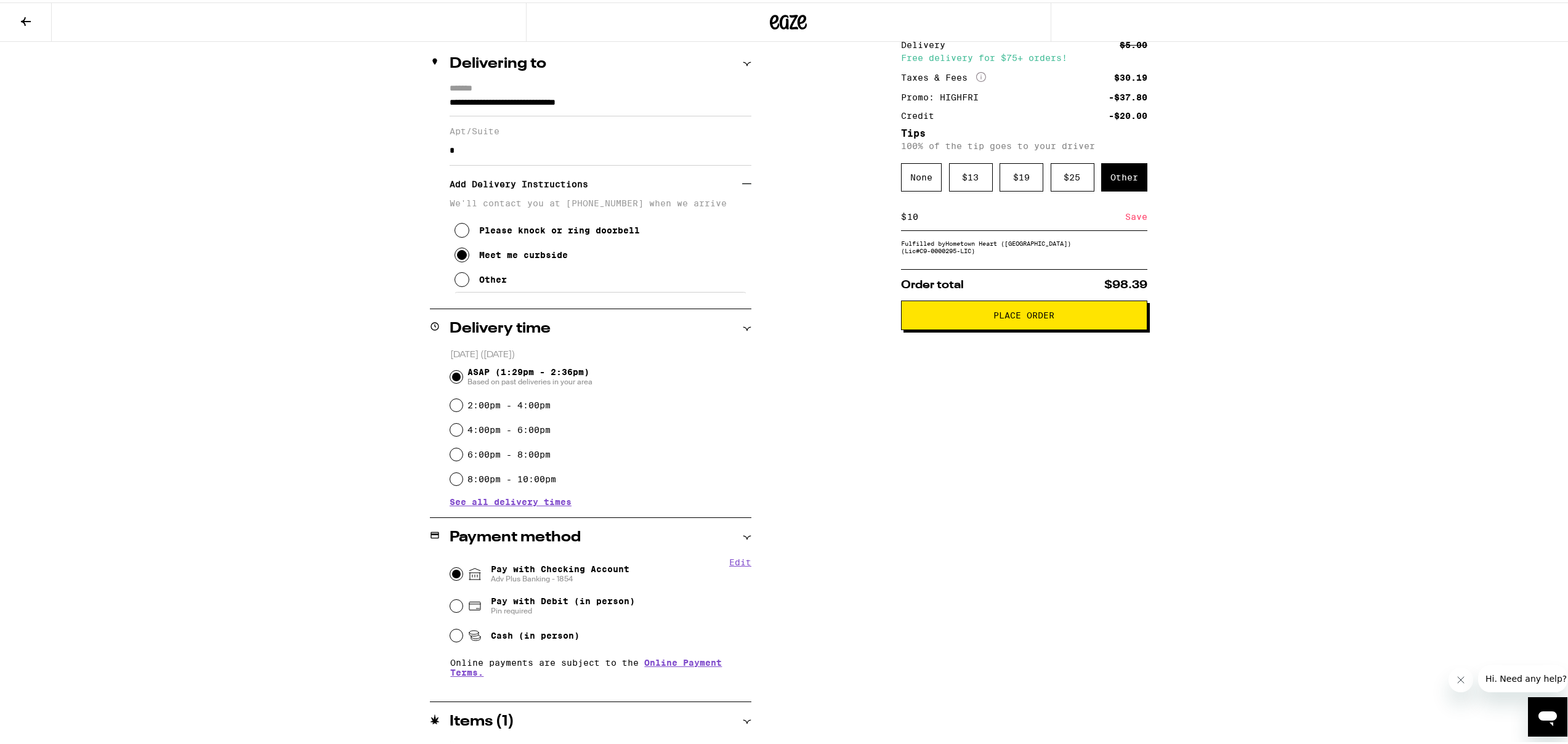
type input "10"
click at [1103, 499] on div "Subtotal $126.00 Delivery $5.00 Free delivery for $75+ orders! Taxes & Fees Mor…" at bounding box center [1024, 396] width 246 height 777
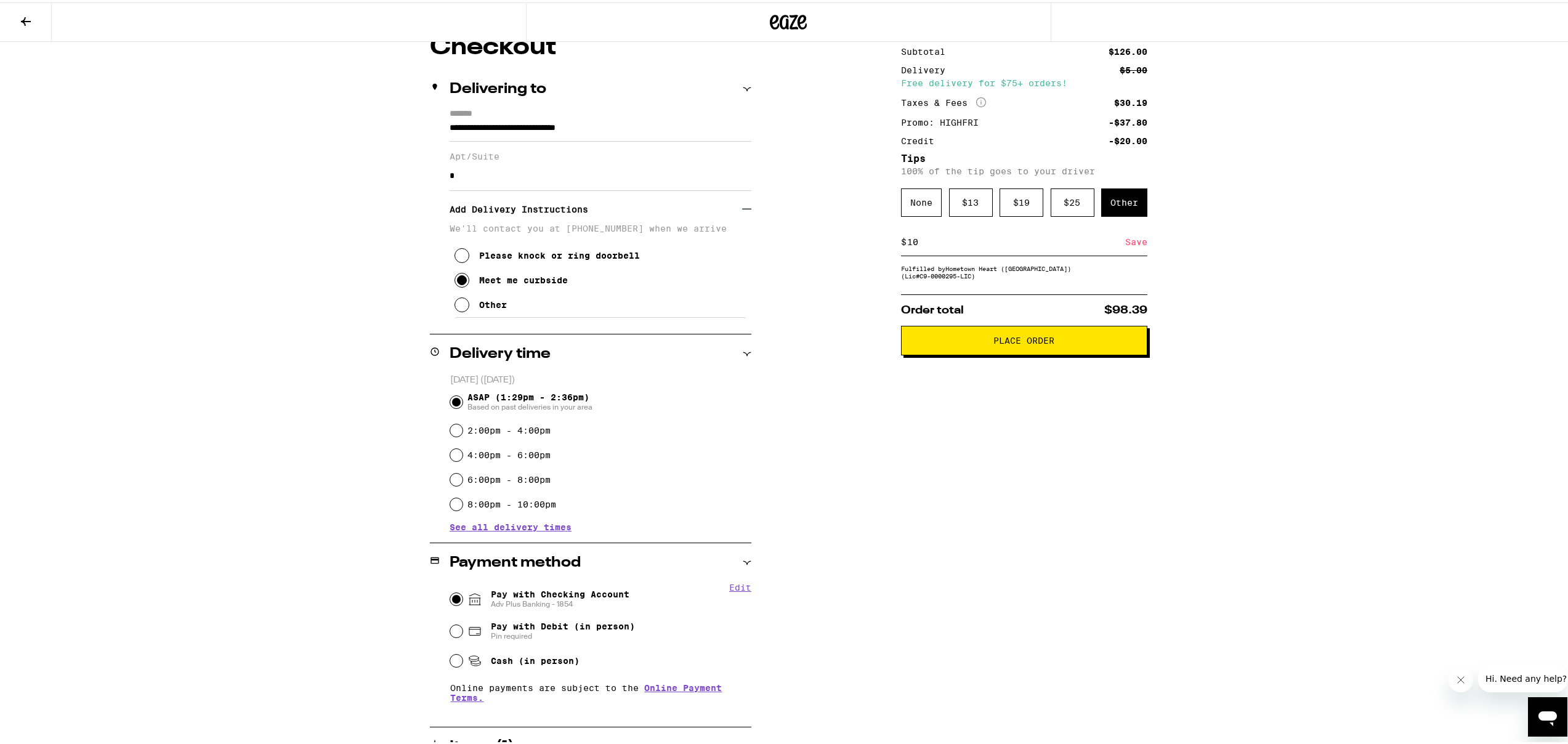
scroll to position [0, 0]
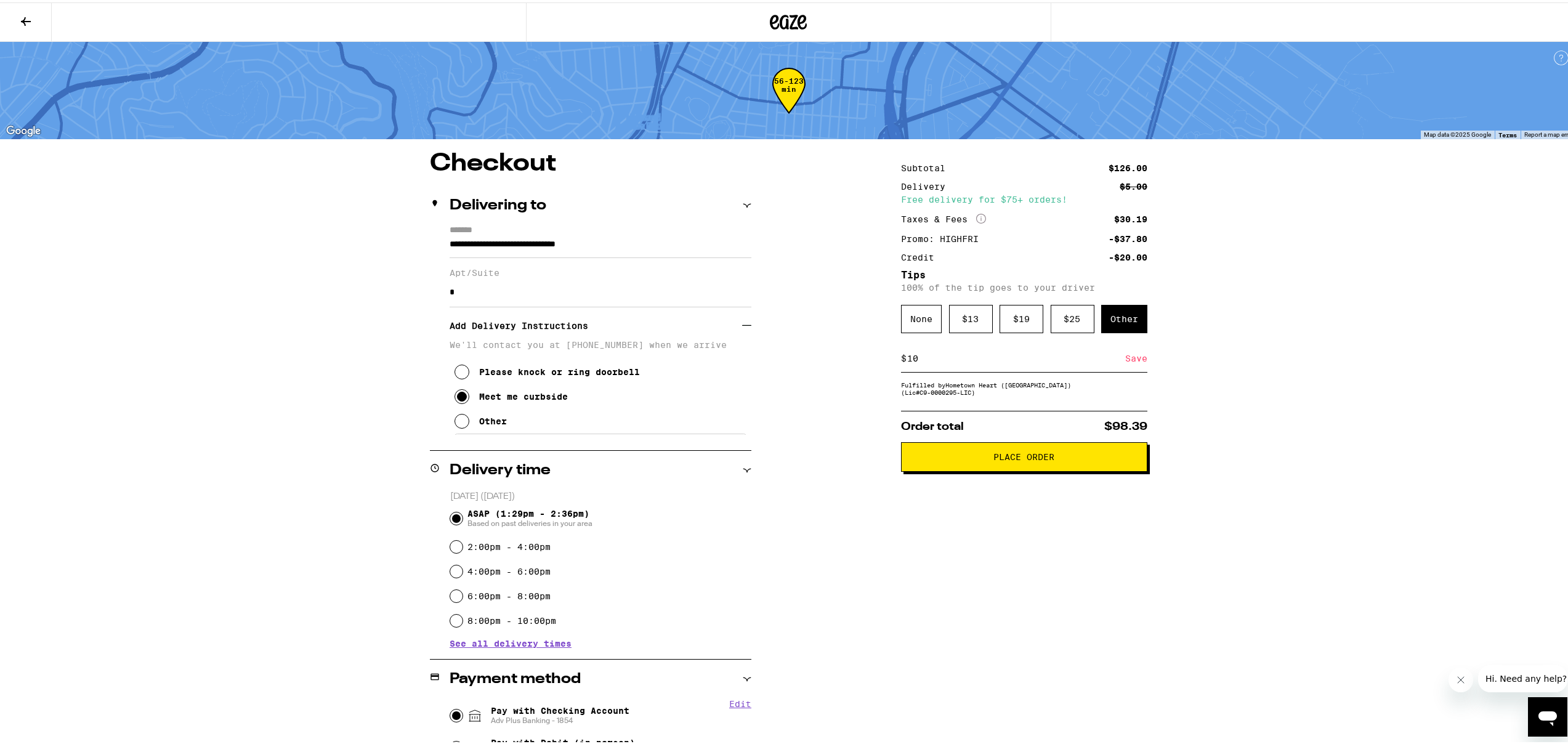
click at [1128, 363] on div "Save" at bounding box center [1136, 356] width 22 height 27
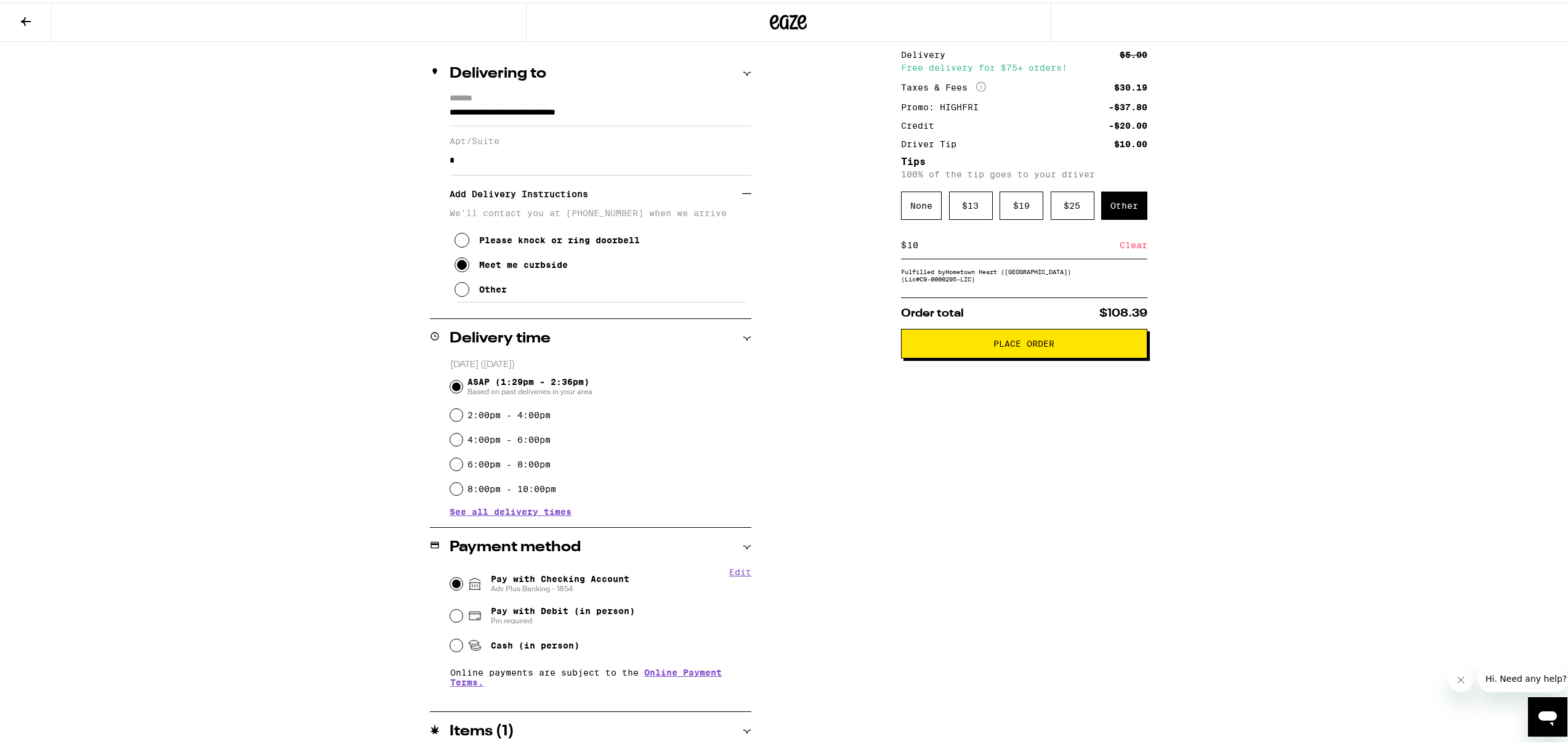
scroll to position [182, 0]
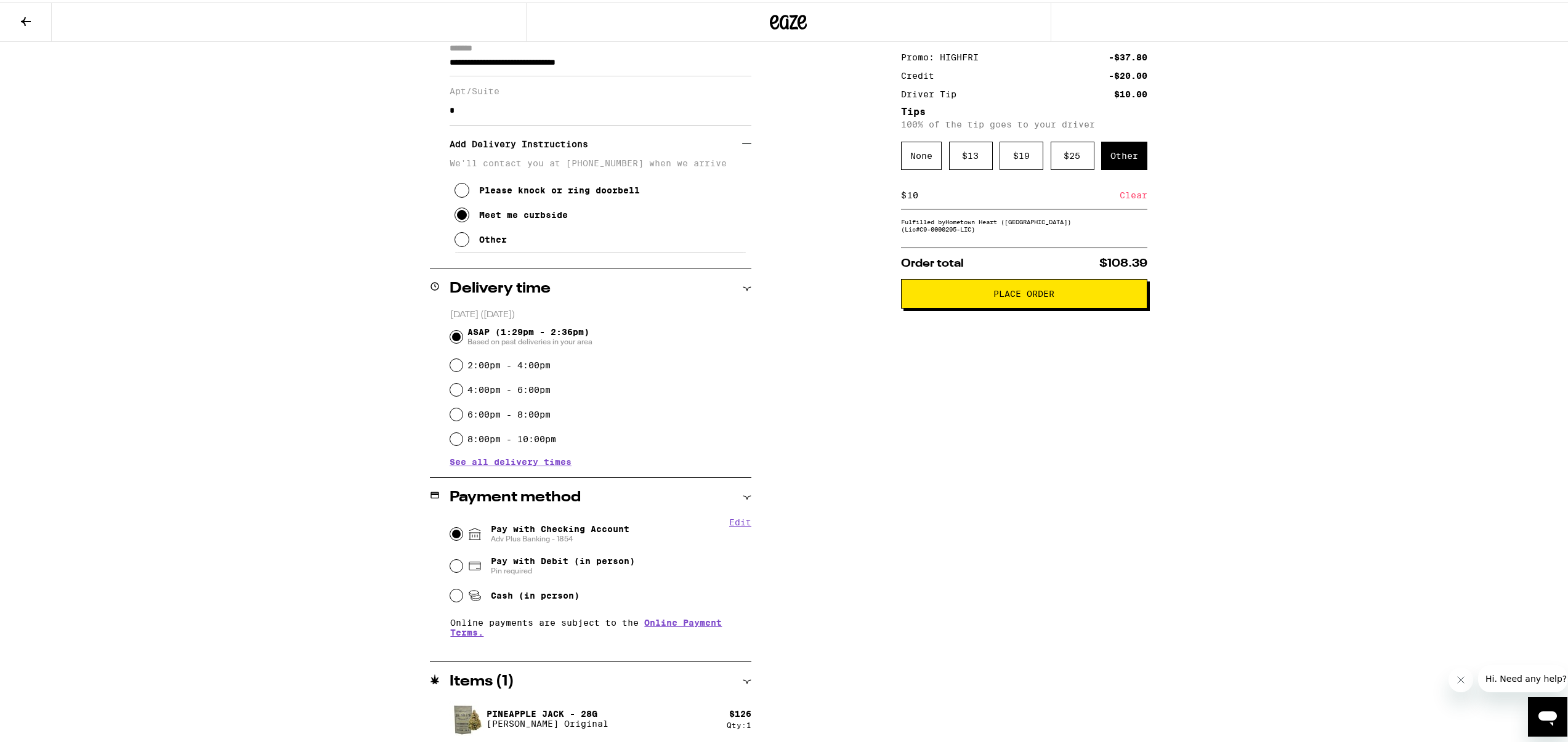
click at [1023, 295] on span "Place Order" at bounding box center [1024, 292] width 61 height 9
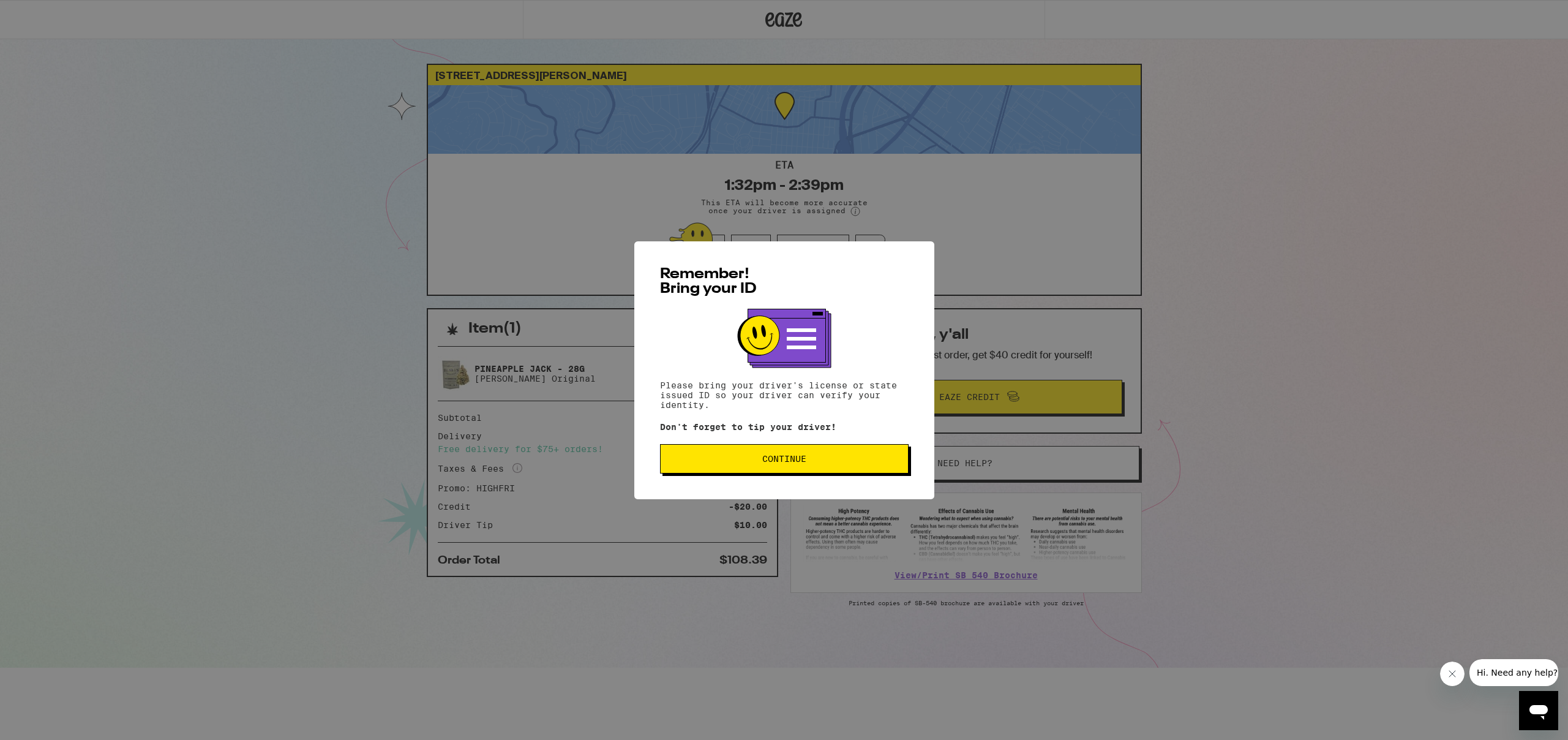
click at [872, 467] on button "Continue" at bounding box center [784, 459] width 248 height 29
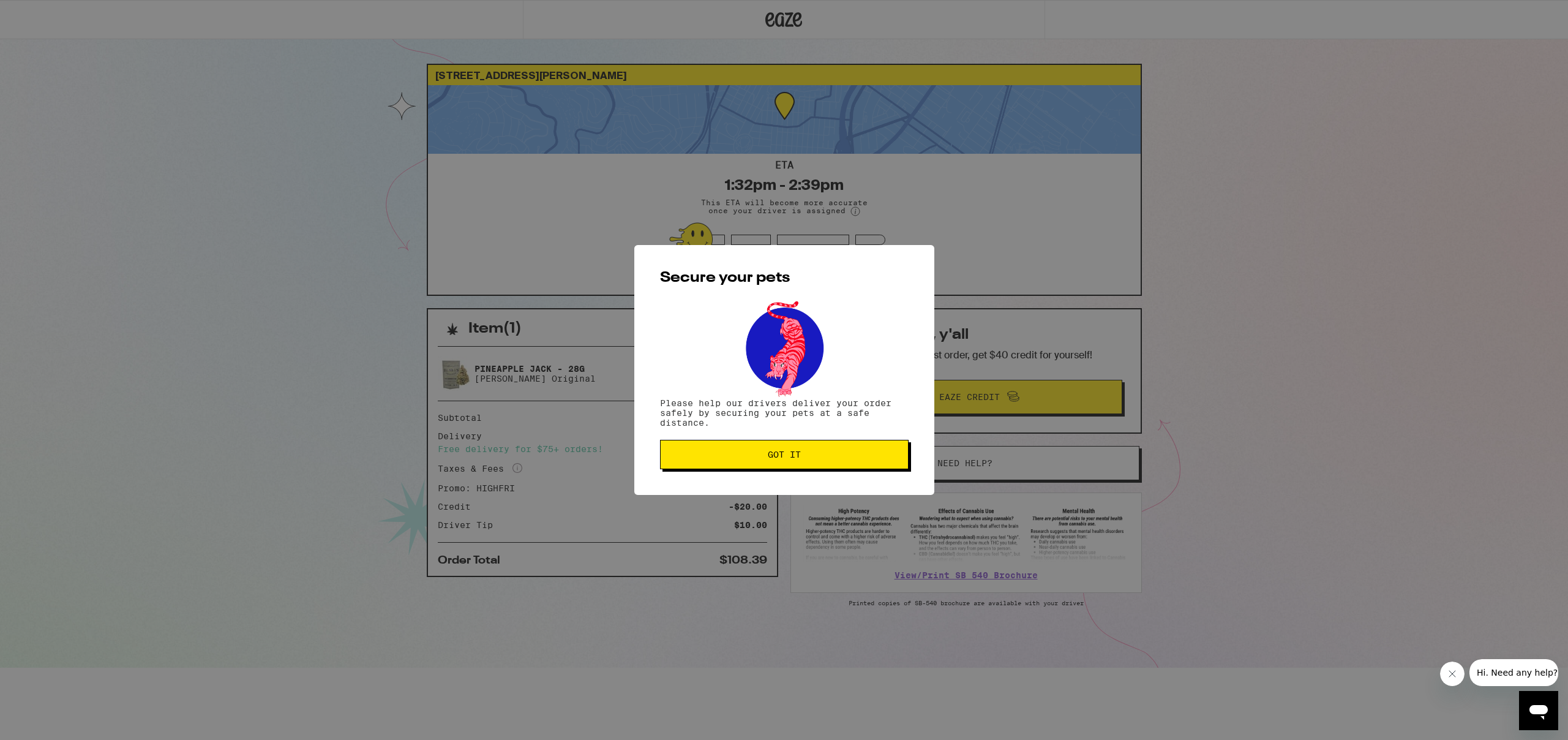
click at [871, 462] on button "Got it" at bounding box center [784, 454] width 248 height 29
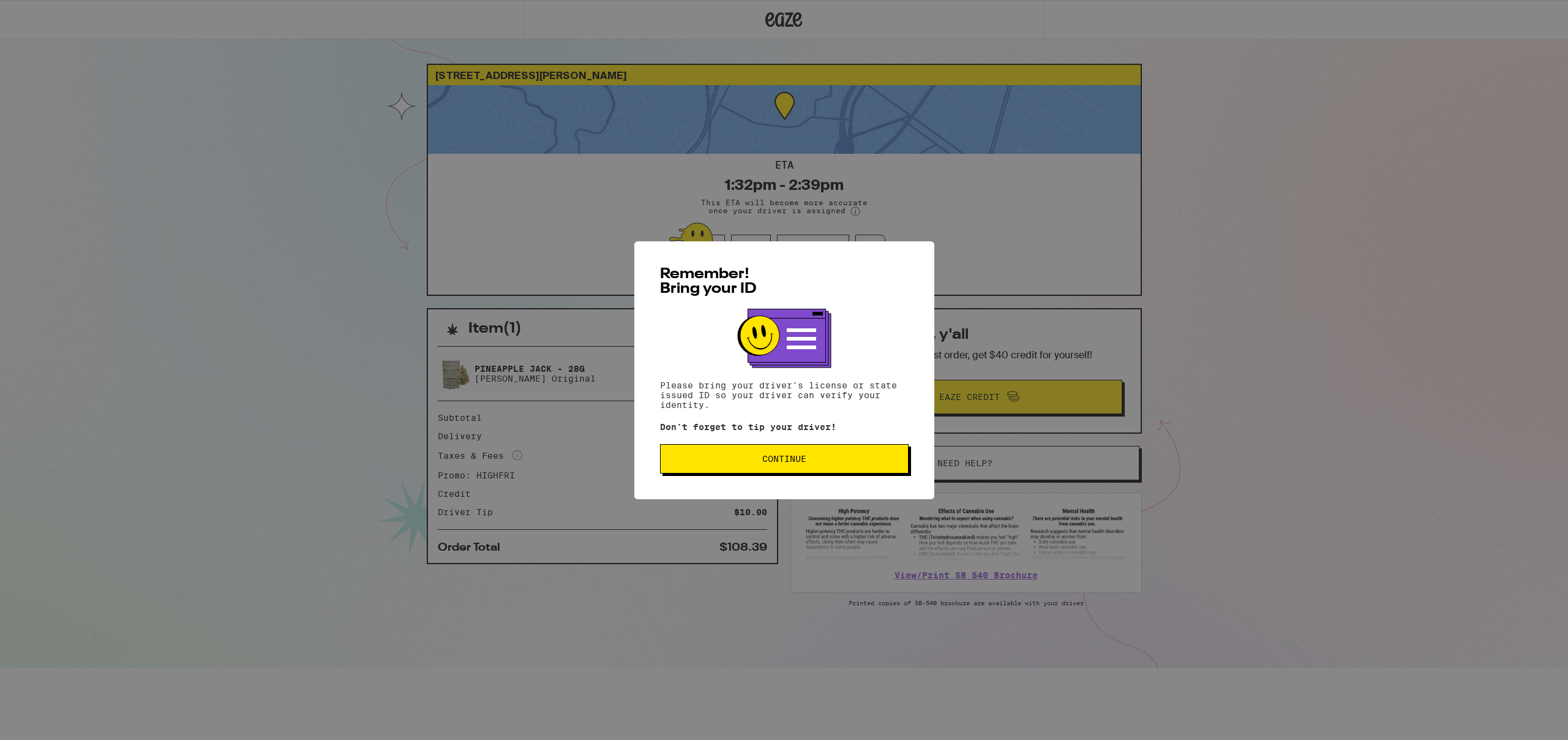
click at [873, 453] on button "Continue" at bounding box center [784, 459] width 248 height 29
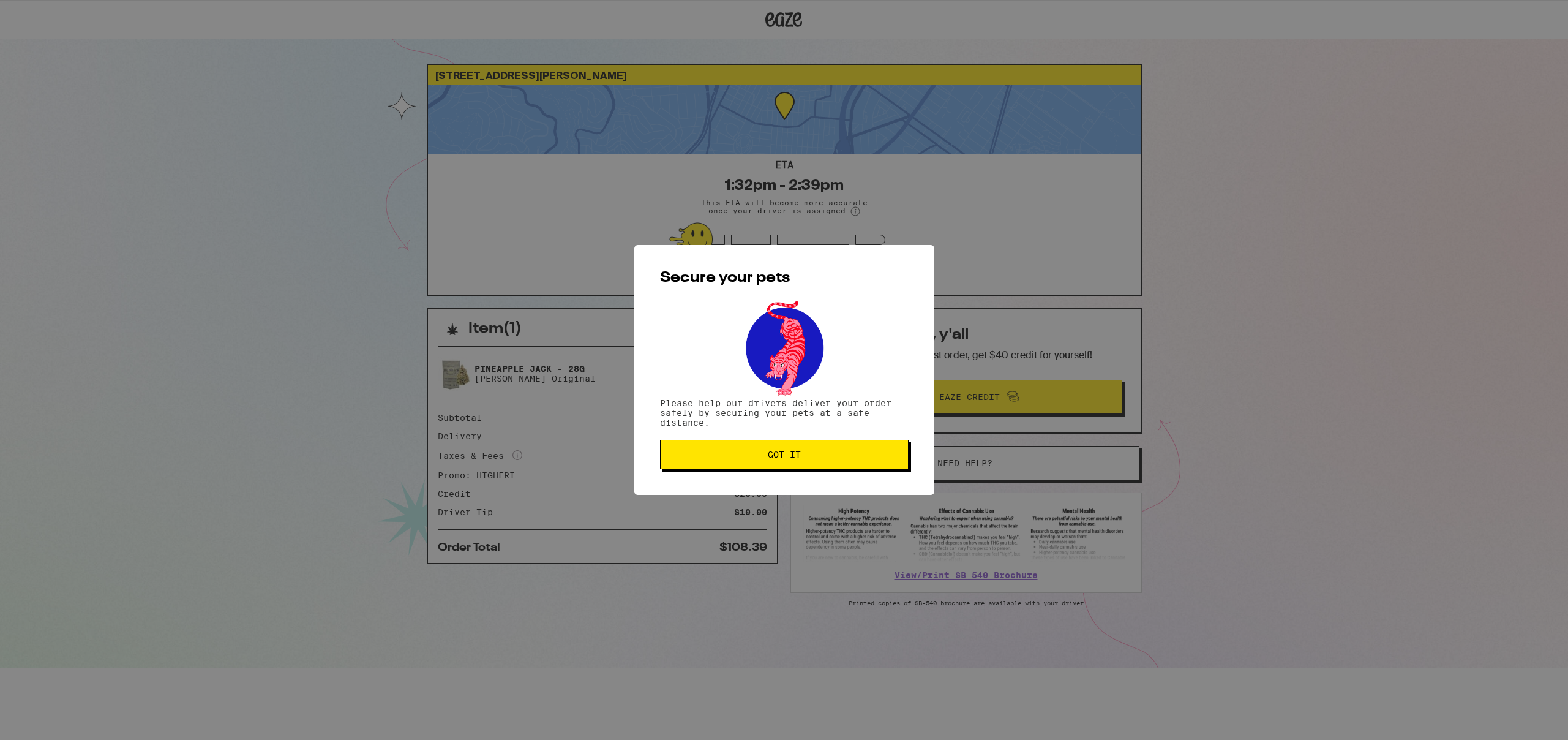
click at [866, 458] on span "Got it" at bounding box center [784, 455] width 228 height 9
